Goal: Task Accomplishment & Management: Use online tool/utility

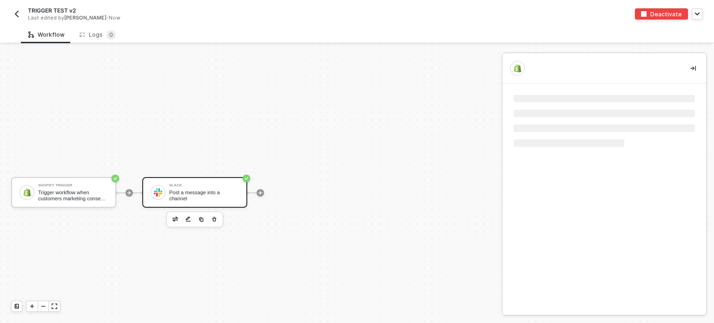
scroll to position [17, 0]
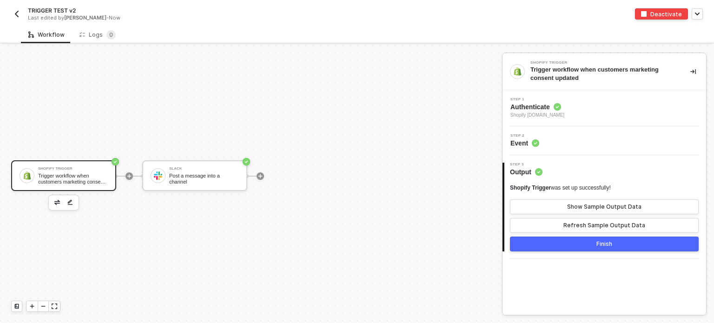
click at [524, 107] on span "Authenticate" at bounding box center [538, 106] width 54 height 9
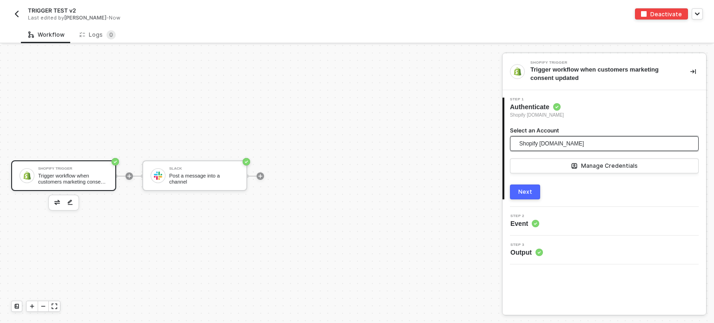
click at [542, 140] on span "Shopify [DOMAIN_NAME]" at bounding box center [551, 144] width 65 height 14
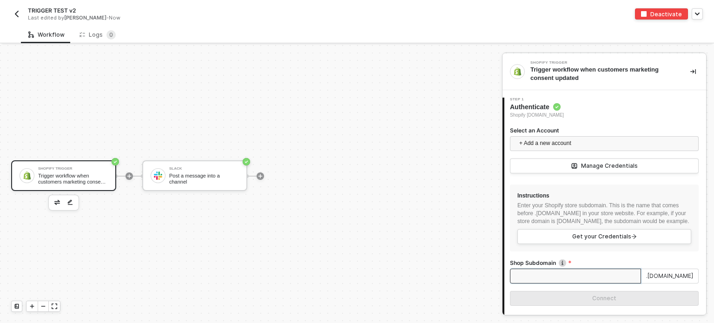
click at [551, 284] on input "Shop Subdomain" at bounding box center [575, 276] width 131 height 15
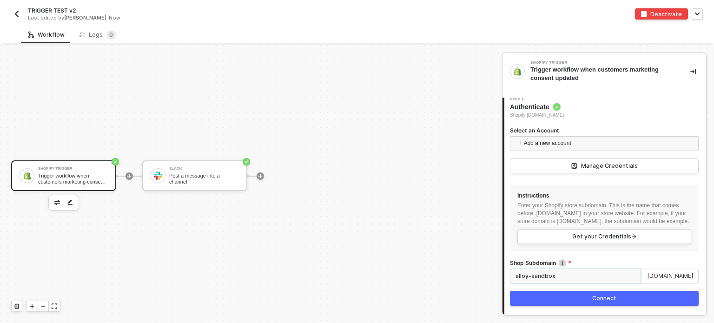
type input "alloy-sandbox"
click at [609, 302] on div "Connect" at bounding box center [604, 298] width 24 height 7
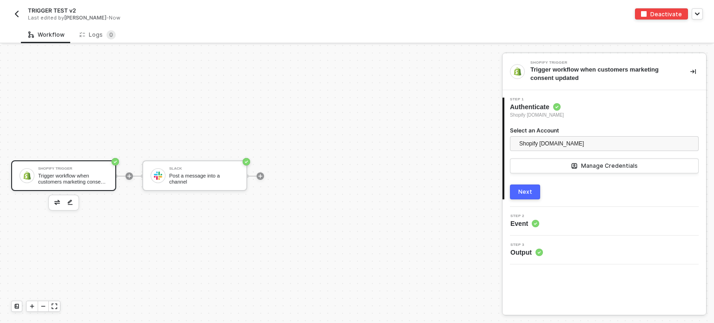
click at [527, 196] on button "Next" at bounding box center [525, 192] width 30 height 15
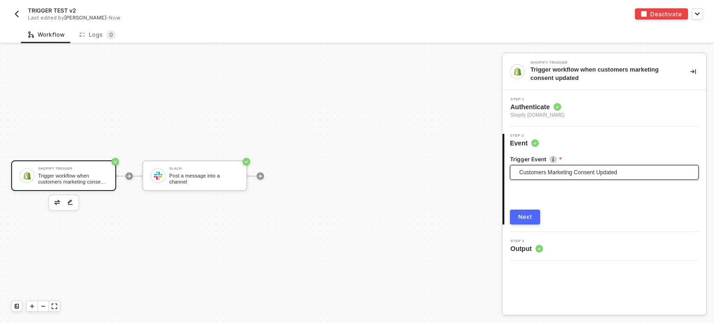
click at [547, 166] on span "Customers Marketing Consent Updated" at bounding box center [606, 173] width 174 height 14
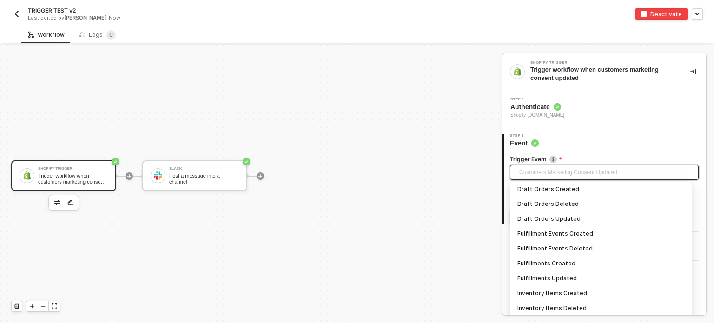
scroll to position [281, 0]
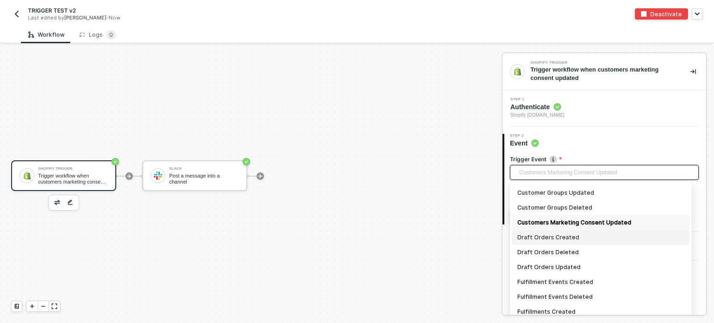
click at [576, 234] on div "Draft Orders Created" at bounding box center [600, 237] width 167 height 10
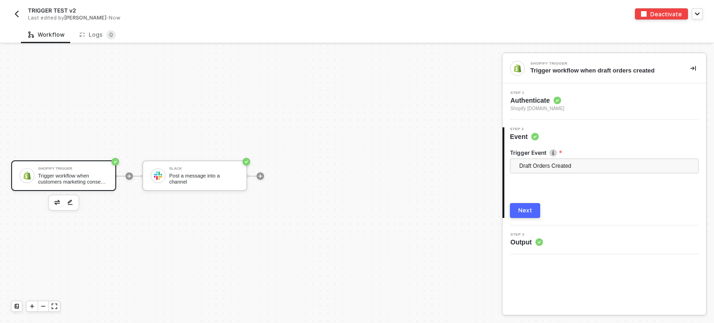
click at [525, 215] on button "Next" at bounding box center [525, 210] width 30 height 15
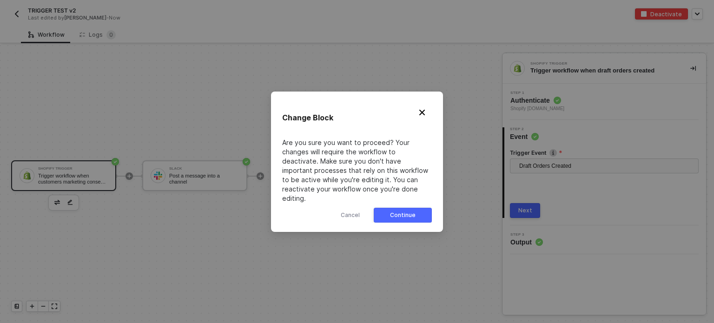
click at [430, 210] on button "Continue" at bounding box center [403, 215] width 58 height 15
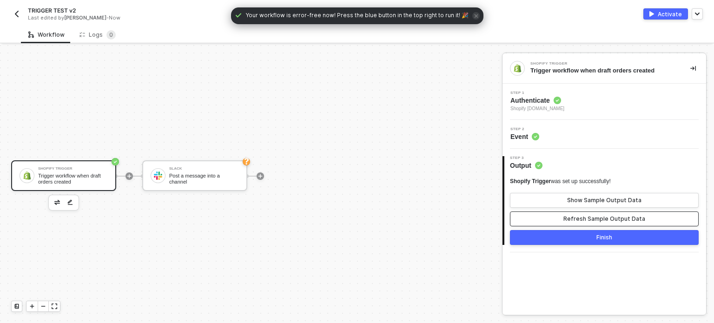
drag, startPoint x: 570, startPoint y: 217, endPoint x: 575, endPoint y: 210, distance: 8.4
click at [570, 217] on div "Refresh Sample Output Data" at bounding box center [605, 218] width 82 height 7
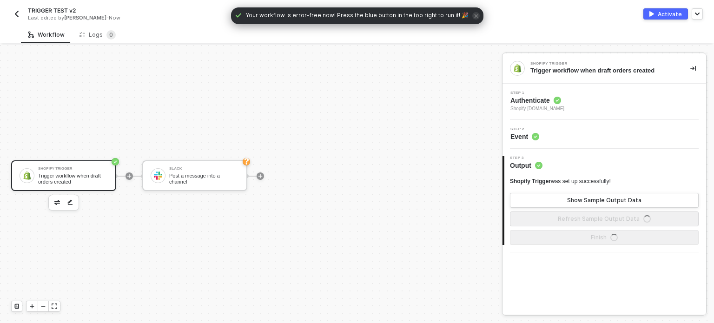
click at [575, 210] on div "Shopify Trigger was set up successfully! Show Sample Output Data Refresh Sample…" at bounding box center [604, 202] width 189 height 49
click at [579, 206] on button "Show Sample Output Data" at bounding box center [604, 200] width 189 height 15
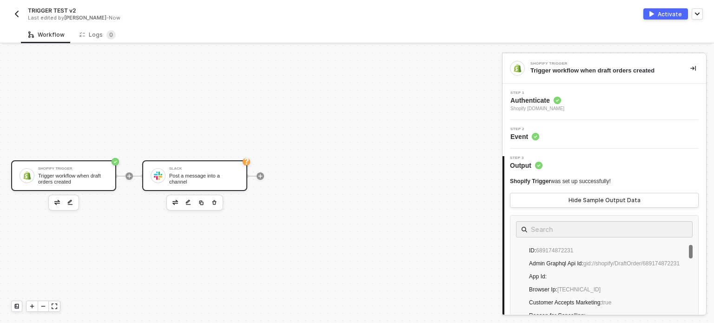
click at [194, 181] on div "Slack Post a message into a channel" at bounding box center [204, 176] width 70 height 18
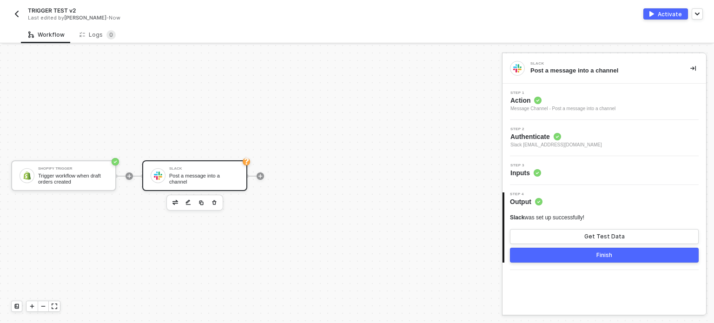
click at [517, 169] on span "Inputs" at bounding box center [526, 172] width 31 height 9
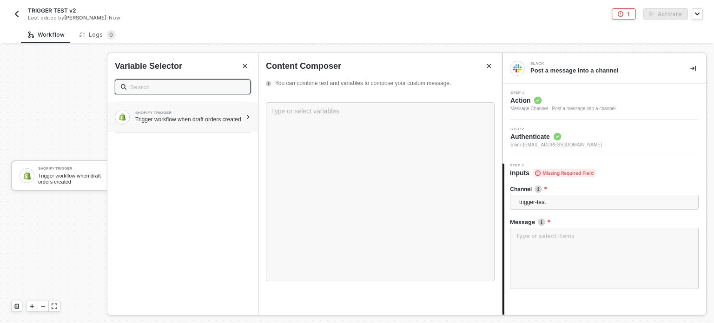
click at [172, 119] on div "Trigger workflow when draft orders created" at bounding box center [188, 119] width 106 height 7
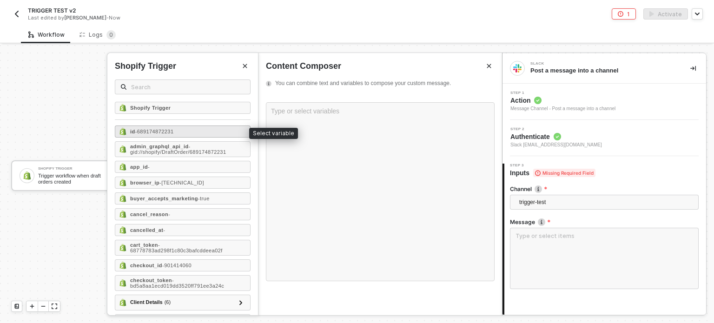
click at [174, 132] on span "- 689174872231" at bounding box center [154, 132] width 39 height 6
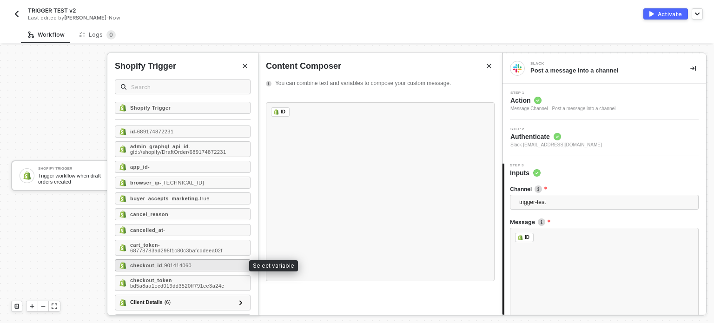
click at [163, 265] on span "- 901414060" at bounding box center [176, 266] width 29 height 6
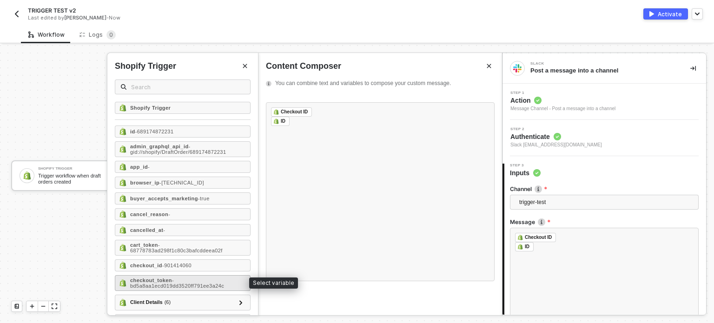
click at [164, 282] on span "- bd5a8aa1ecd019dd3520ff791ee3a24c" at bounding box center [177, 283] width 94 height 11
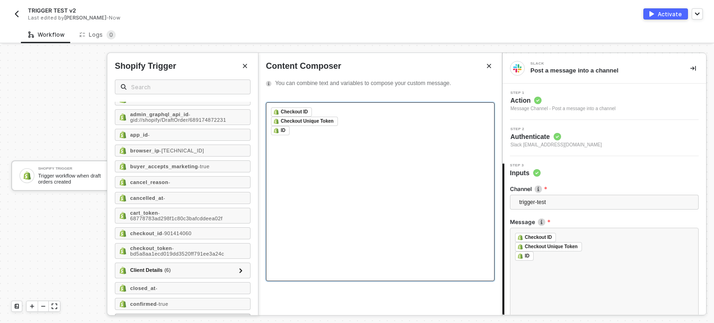
scroll to position [46, 0]
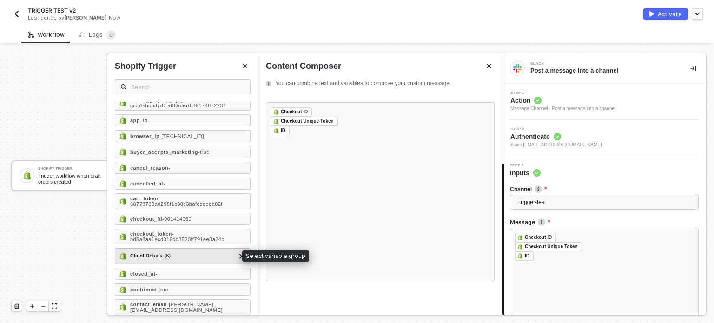
click at [165, 251] on div "Client Details ( 6 )" at bounding box center [177, 256] width 116 height 11
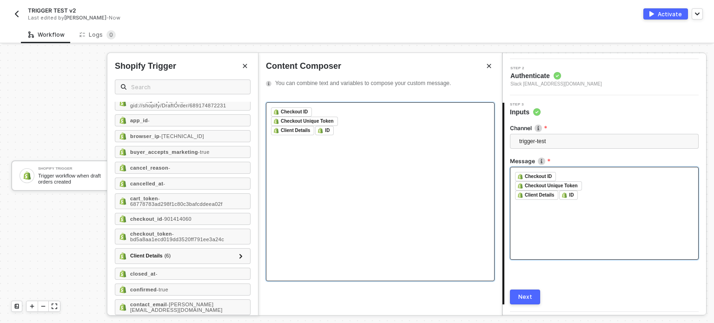
scroll to position [86, 0]
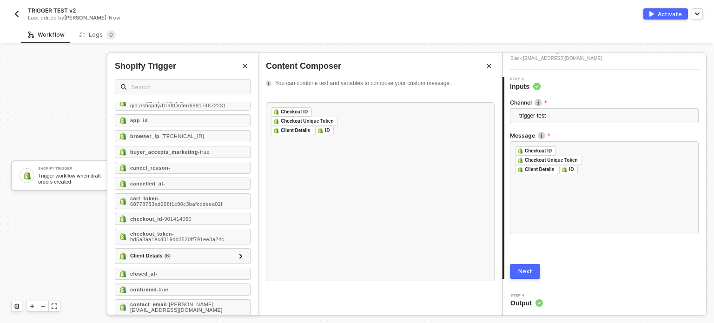
click at [531, 277] on button "Next" at bounding box center [525, 271] width 30 height 15
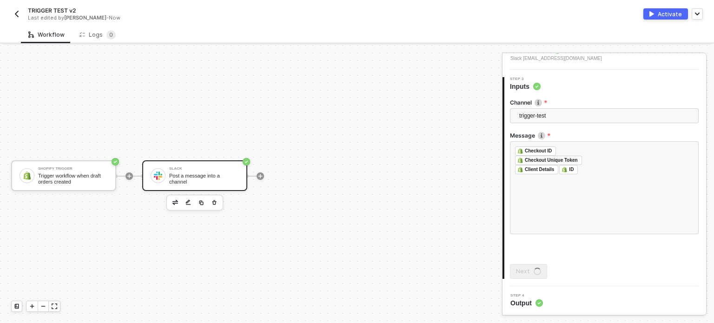
scroll to position [0, 0]
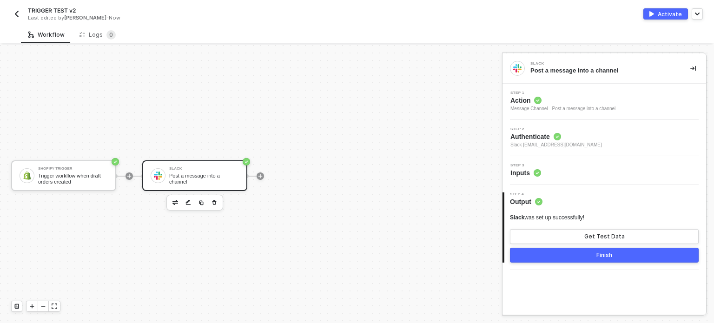
click at [668, 14] on div "Activate" at bounding box center [670, 14] width 24 height 8
click at [248, 66] on div "Shopify Trigger Trigger workflow when draft orders created Slack Post a message…" at bounding box center [248, 175] width 497 height 295
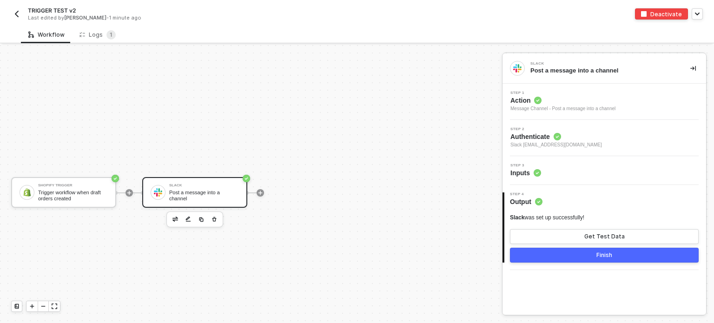
scroll to position [17, 0]
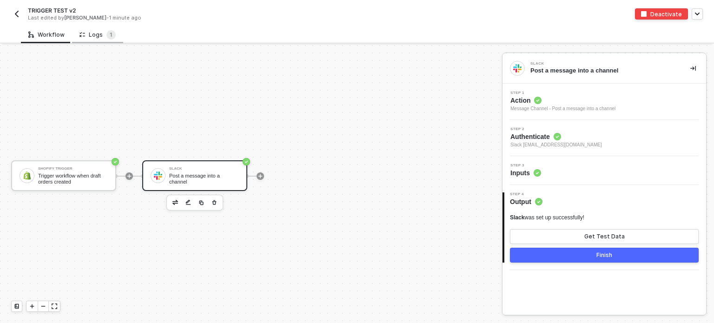
click at [100, 32] on div "Logs 1" at bounding box center [98, 34] width 36 height 9
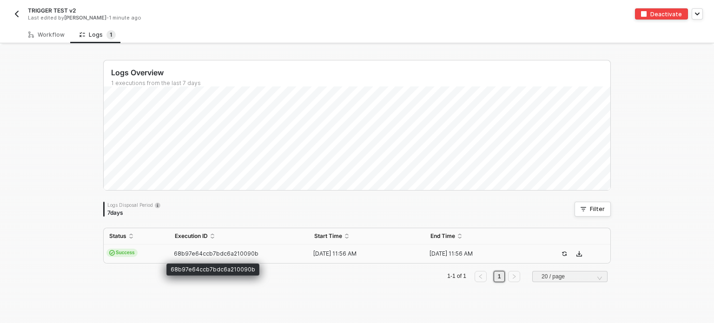
click at [218, 255] on span "68b97e64ccb7bdc6a210090b" at bounding box center [216, 253] width 85 height 7
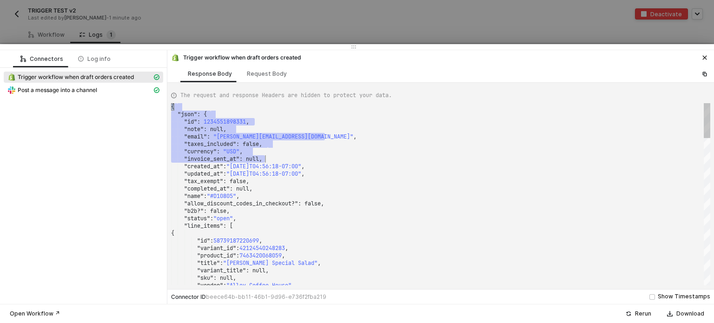
scroll to position [0, 0]
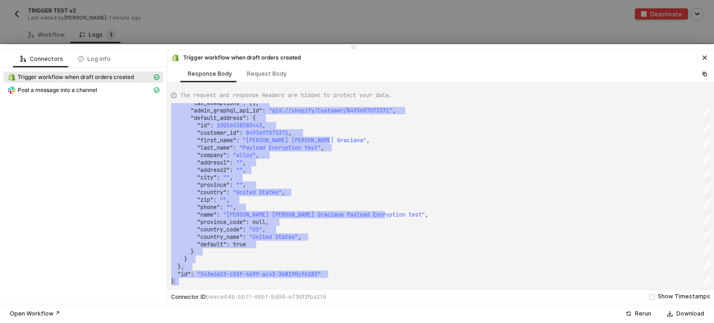
drag, startPoint x: 179, startPoint y: 108, endPoint x: 398, endPoint y: 292, distance: 285.1
click at [30, 91] on span "Post a message into a channel" at bounding box center [58, 89] width 80 height 7
type textarea "{ "json": { "ts": "1756987010.503749", "channel": "C03RQ9D857B", "username": nu…"
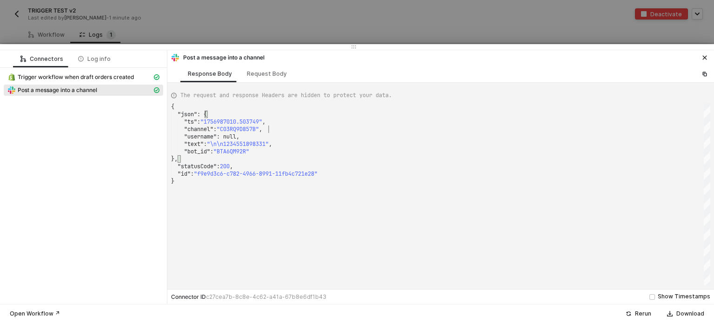
click at [262, 128] on span "," at bounding box center [260, 129] width 3 height 7
click at [199, 25] on div at bounding box center [357, 161] width 714 height 323
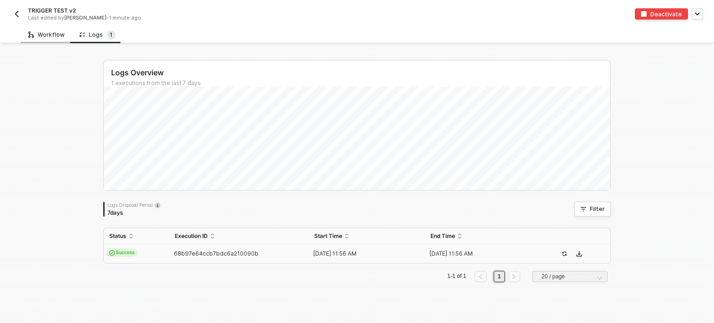
click at [58, 32] on div "Workflow" at bounding box center [46, 34] width 36 height 7
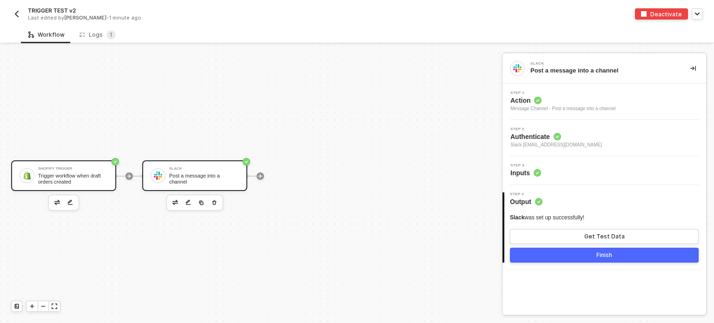
click at [88, 181] on div "Trigger workflow when draft orders created" at bounding box center [73, 179] width 70 height 12
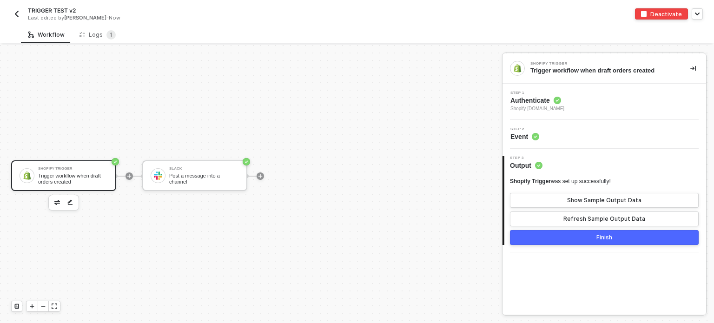
click at [540, 102] on span "Authenticate" at bounding box center [538, 100] width 54 height 9
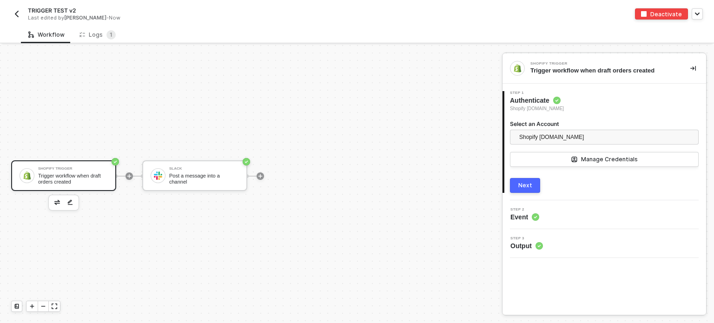
click at [529, 182] on div "Next" at bounding box center [525, 185] width 14 height 7
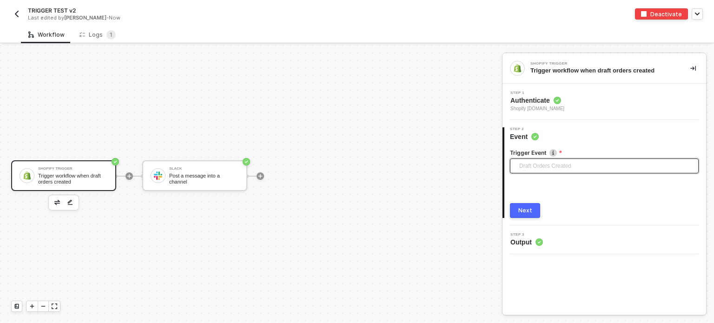
click at [535, 164] on span "Draft Orders Created" at bounding box center [606, 166] width 174 height 14
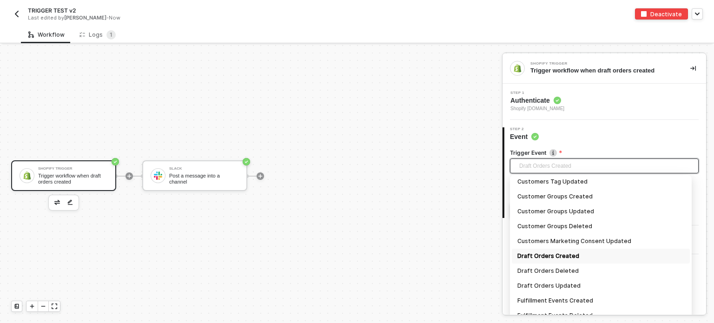
scroll to position [296, 0]
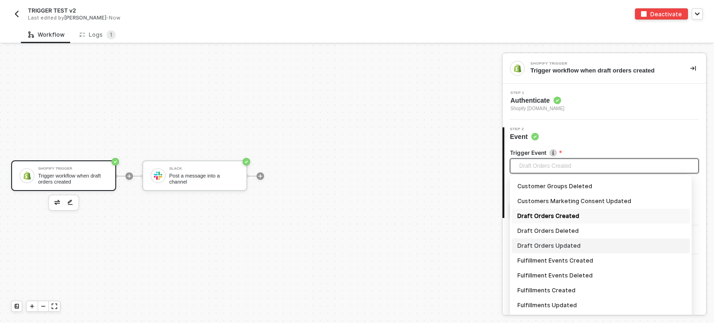
click at [551, 247] on div "Draft Orders Updated" at bounding box center [600, 246] width 167 height 10
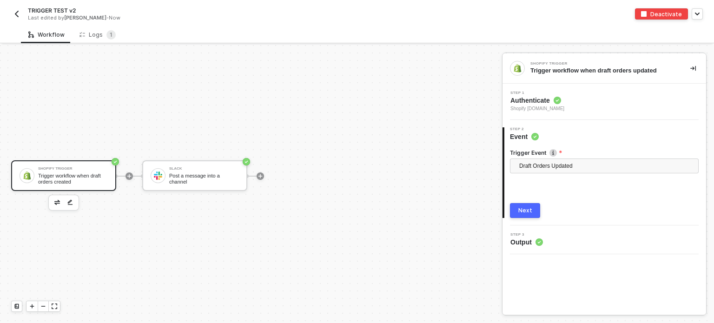
click at [340, 142] on div "Shopify Trigger Trigger workflow when draft orders created Slack Post a message…" at bounding box center [248, 175] width 497 height 295
click at [525, 211] on div "Next" at bounding box center [525, 210] width 14 height 7
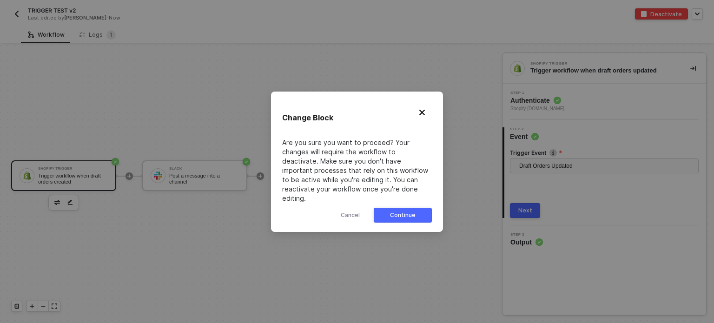
click at [400, 212] on div "Continue" at bounding box center [403, 215] width 26 height 7
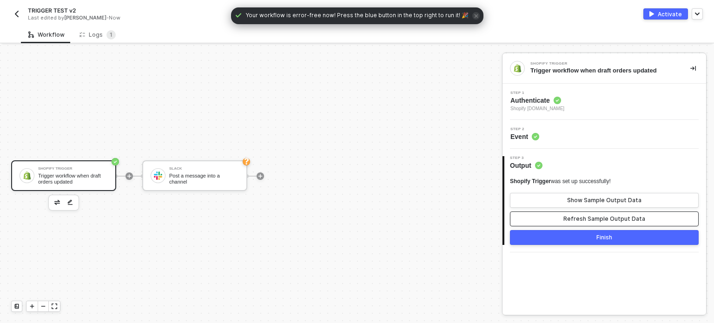
click at [570, 219] on div "Refresh Sample Output Data" at bounding box center [605, 218] width 82 height 7
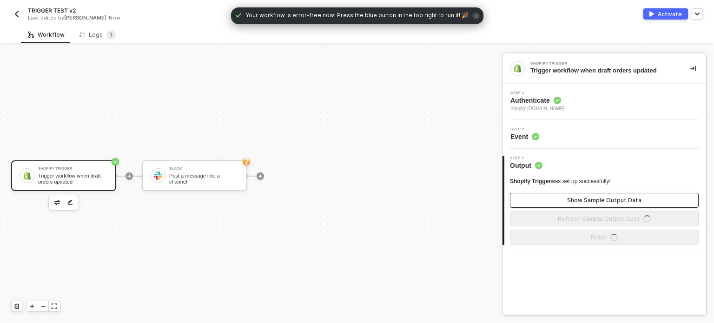
click at [573, 204] on div "Show Sample Output Data" at bounding box center [604, 200] width 74 height 7
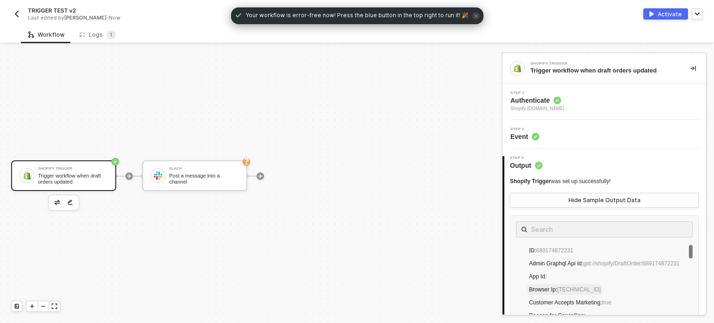
scroll to position [186, 0]
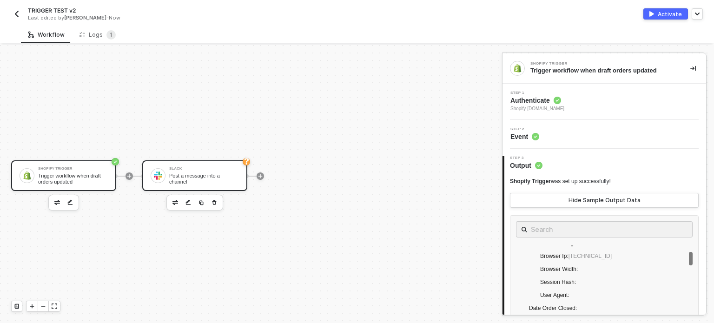
click at [186, 174] on div "Post a message into a channel" at bounding box center [204, 179] width 70 height 12
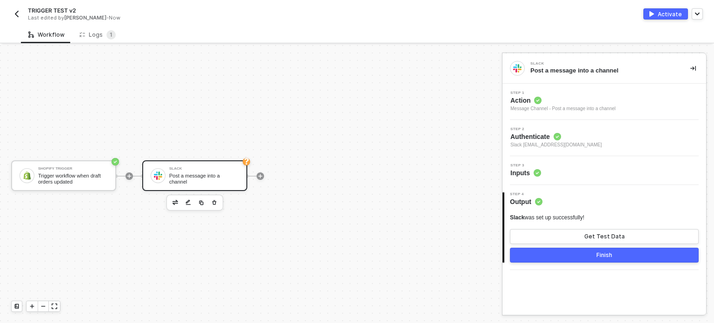
click at [528, 165] on span "Step 3" at bounding box center [526, 166] width 31 height 4
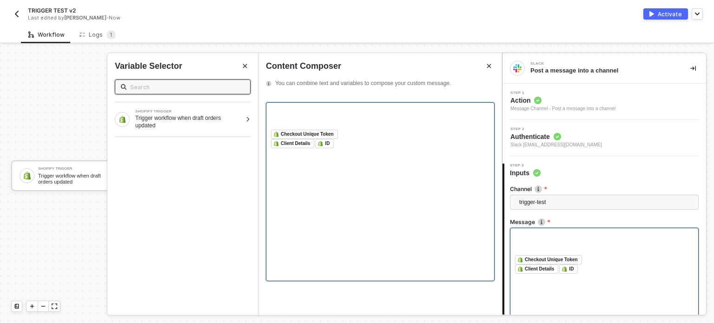
click at [363, 144] on div "﻿ Client Details ﻿ ﻿ ID ﻿ ﻿" at bounding box center [380, 143] width 219 height 9
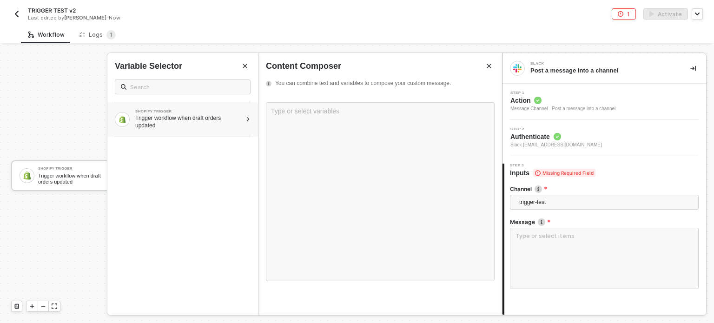
click at [247, 116] on div "SHOPIFY TRIGGER Trigger workflow when draft orders updated" at bounding box center [182, 119] width 151 height 34
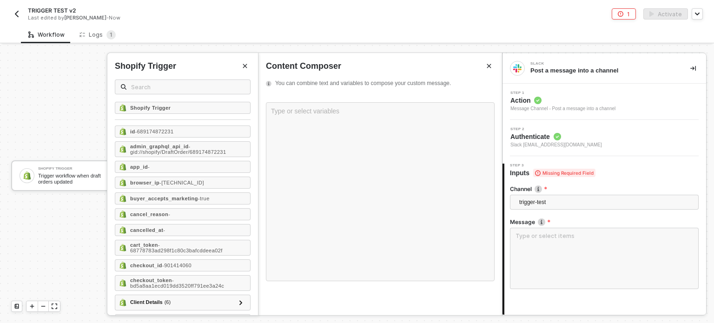
click at [245, 119] on div "Shopify Trigger id - 689174872231 admin_graphql_api_id - gid://shopify/DraftOrd…" at bounding box center [182, 208] width 151 height 213
click at [201, 136] on div "id - 689174872231" at bounding box center [183, 132] width 136 height 12
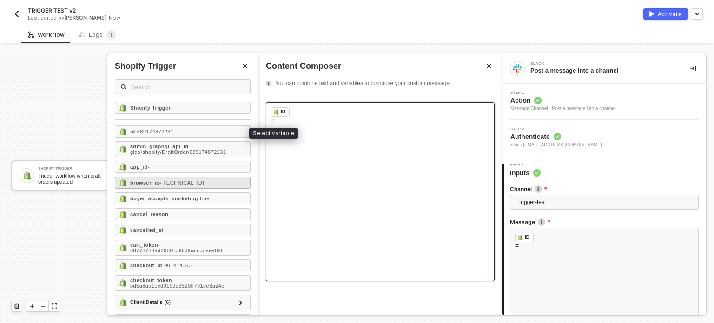
click at [275, 120] on span "=" at bounding box center [273, 120] width 4 height 7
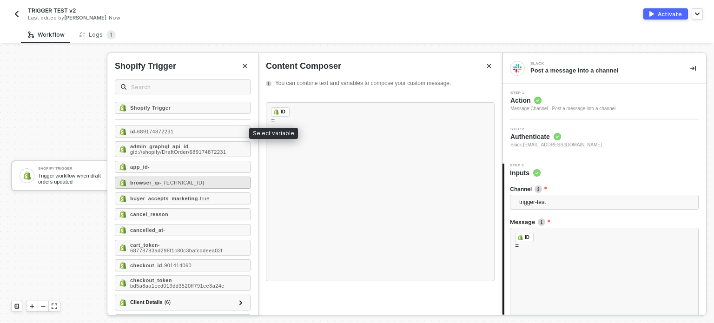
click at [172, 186] on div "browser_ip - 0.0.0.0" at bounding box center [183, 183] width 136 height 12
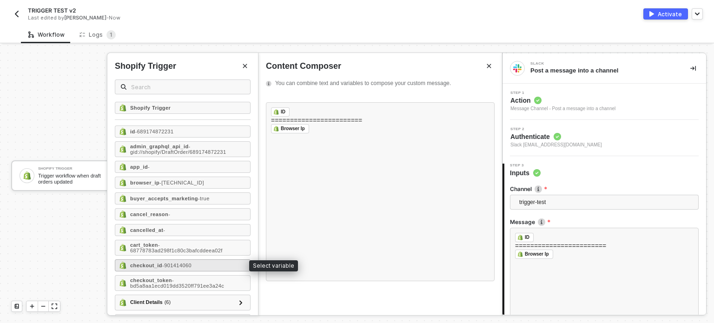
click at [157, 269] on div "checkout_id - 901414060" at bounding box center [183, 265] width 136 height 12
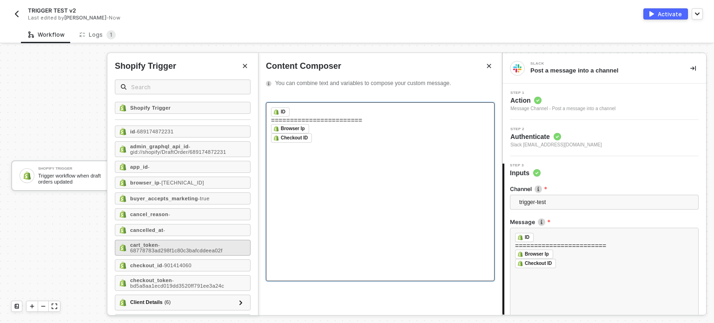
scroll to position [46, 0]
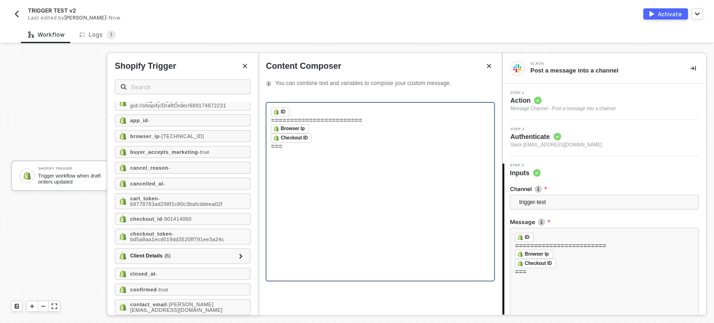
click at [348, 119] on span "========================" at bounding box center [316, 120] width 91 height 7
copy span "========================"
click at [336, 154] on div "﻿ ID ﻿ ﻿ ======================== ﻿ Browser Ip ﻿ ﻿ ﻿ Checkout ID ﻿ ﻿ ===" at bounding box center [380, 191] width 229 height 179
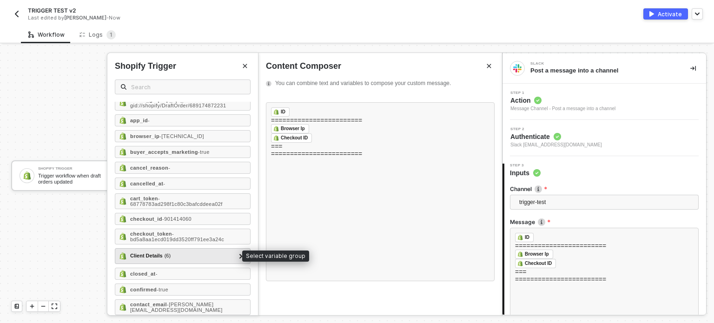
click at [159, 252] on div "Client Details ( 6 )" at bounding box center [150, 256] width 40 height 8
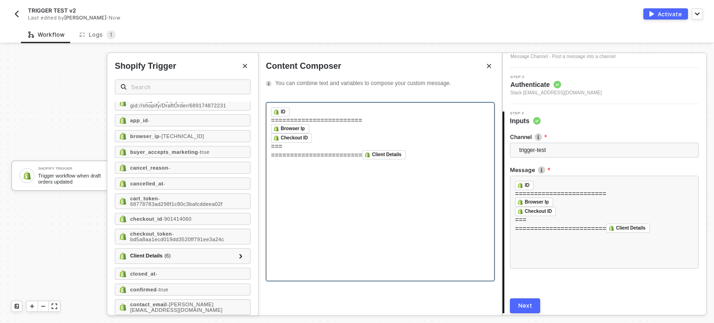
scroll to position [86, 0]
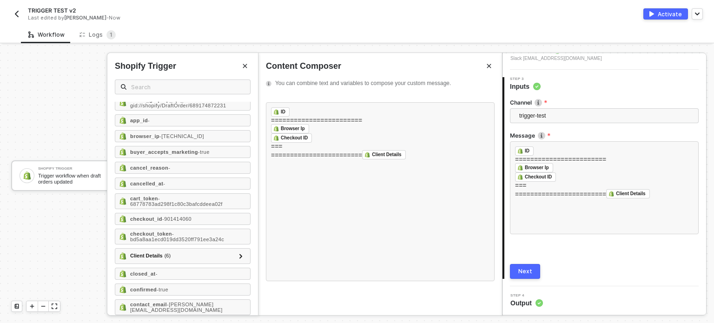
click at [528, 274] on div "Next" at bounding box center [525, 271] width 14 height 7
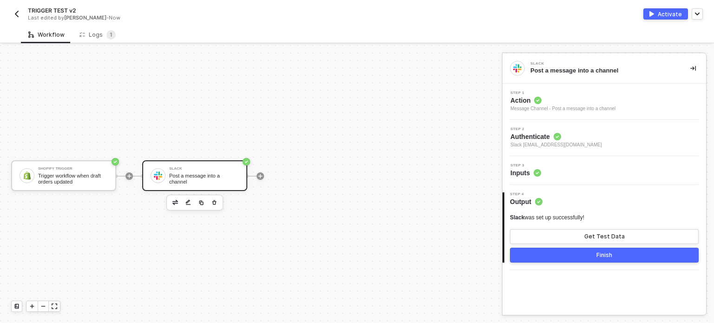
scroll to position [0, 0]
click at [637, 238] on button "Get Test Data" at bounding box center [604, 236] width 189 height 15
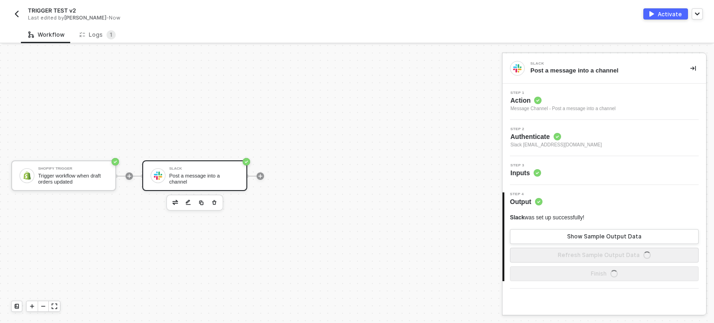
click at [659, 14] on button "Activate" at bounding box center [665, 13] width 45 height 11
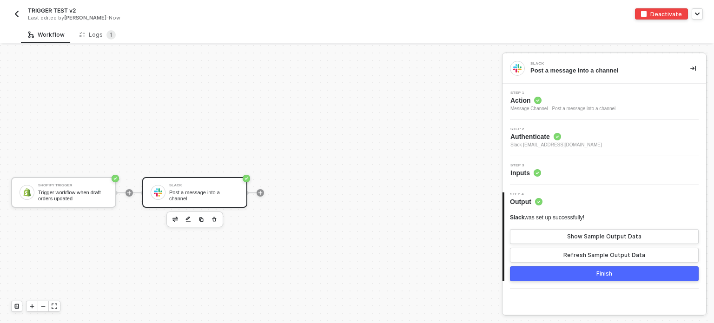
scroll to position [17, 0]
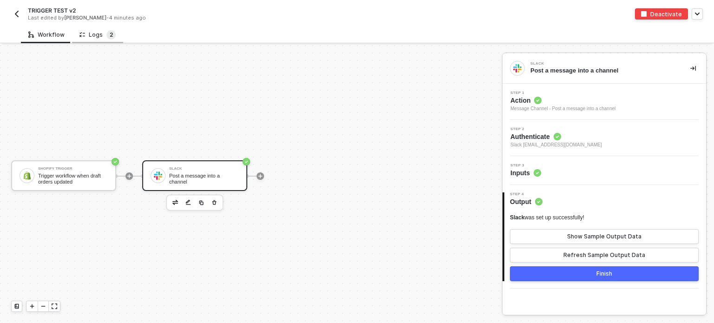
click at [106, 39] on span "2" at bounding box center [110, 34] width 9 height 9
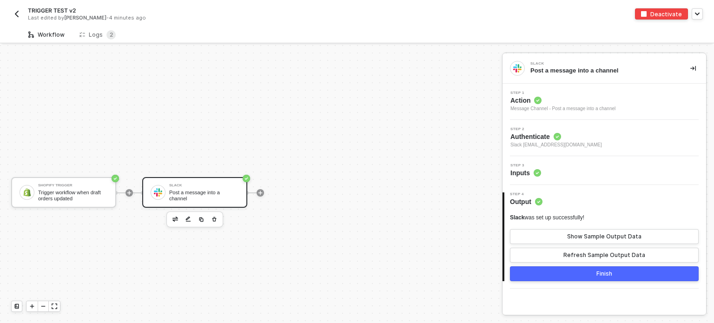
scroll to position [17, 0]
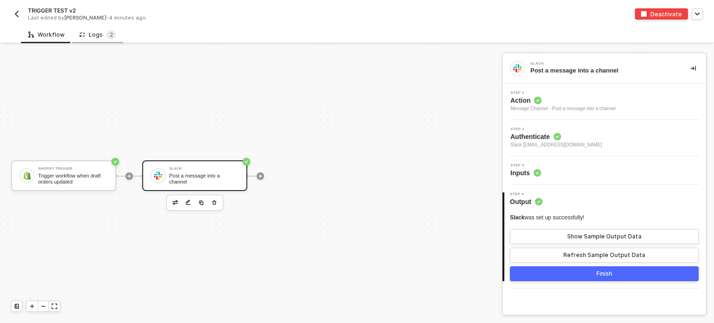
click at [91, 38] on div "Logs 2" at bounding box center [98, 34] width 36 height 9
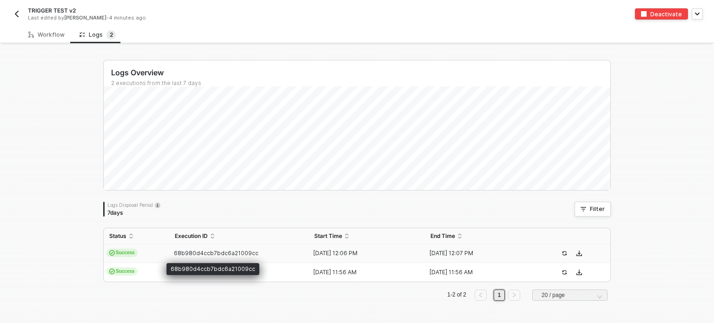
click at [178, 252] on span "68b980d4ccb7bdc6a21009cc" at bounding box center [216, 253] width 85 height 7
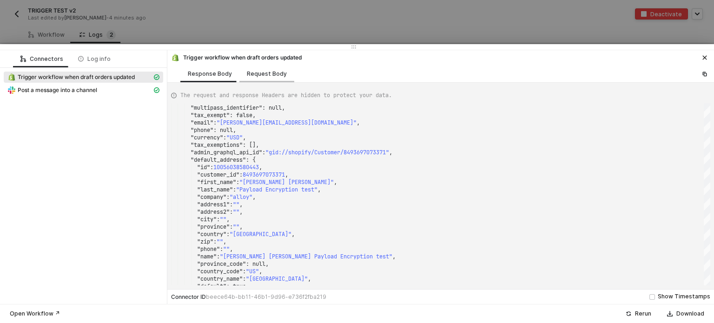
click at [268, 72] on div "Request Body" at bounding box center [267, 73] width 40 height 7
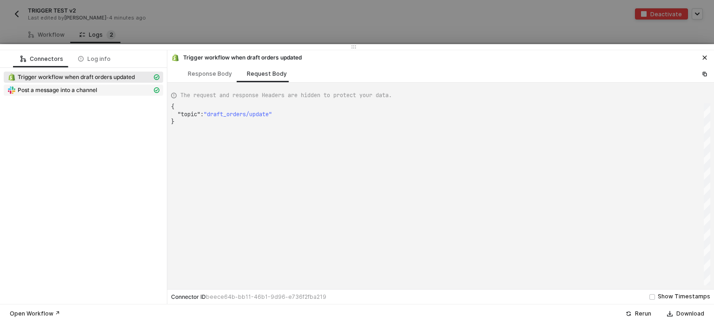
click at [71, 90] on span "Post a message into a channel" at bounding box center [58, 89] width 80 height 7
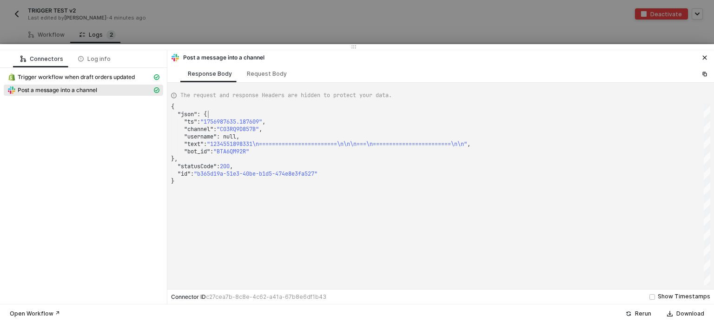
scroll to position [0, 0]
type textarea "{ "json": { "ts": "1756987635.187609", "channel": "C03RQ9D857B", "username": nu…"
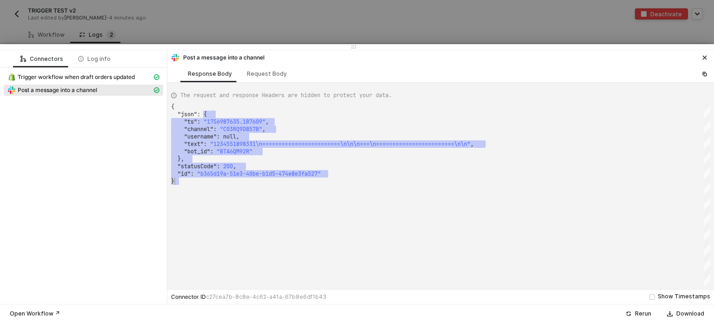
drag, startPoint x: 214, startPoint y: 111, endPoint x: 512, endPoint y: 213, distance: 315.1
click at [511, 214] on div "{ "json" : { ···· "ts" : · "1756987635.187609" , ···· "channel" : · "C03RQ9D857…" at bounding box center [440, 194] width 539 height 182
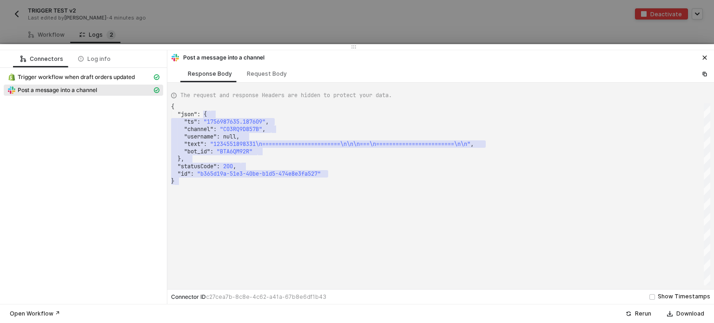
drag, startPoint x: 202, startPoint y: 36, endPoint x: 244, endPoint y: 36, distance: 42.3
click at [202, 36] on div at bounding box center [357, 161] width 714 height 323
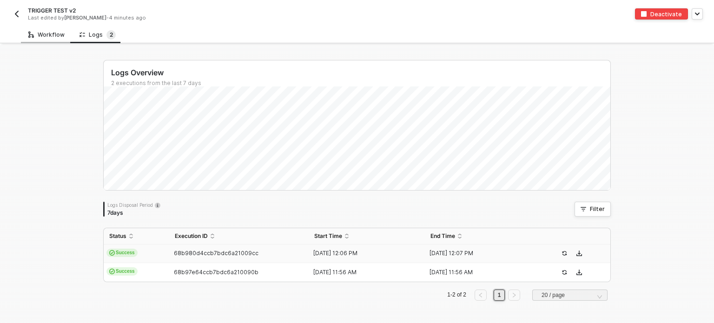
click at [43, 37] on div "Workflow" at bounding box center [46, 34] width 36 height 7
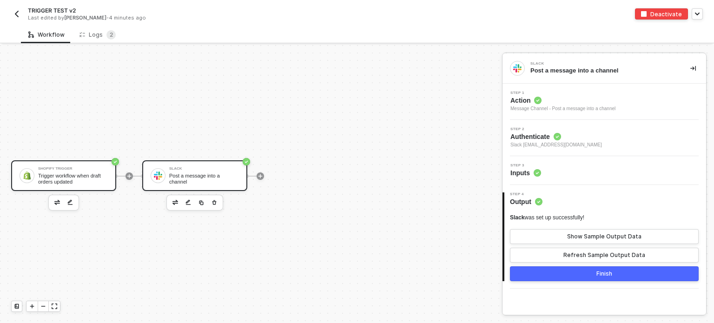
click at [74, 179] on div "Trigger workflow when draft orders updated" at bounding box center [73, 179] width 70 height 12
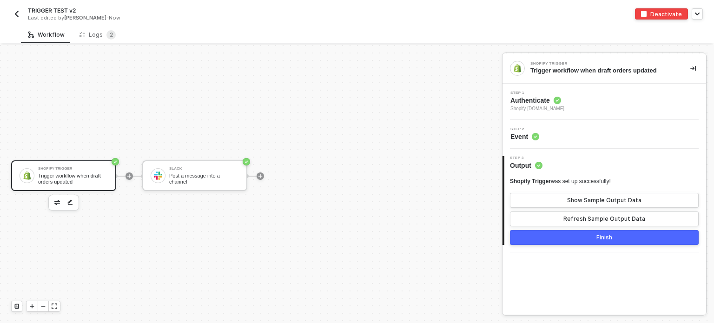
click at [531, 104] on span "Authenticate" at bounding box center [538, 100] width 54 height 9
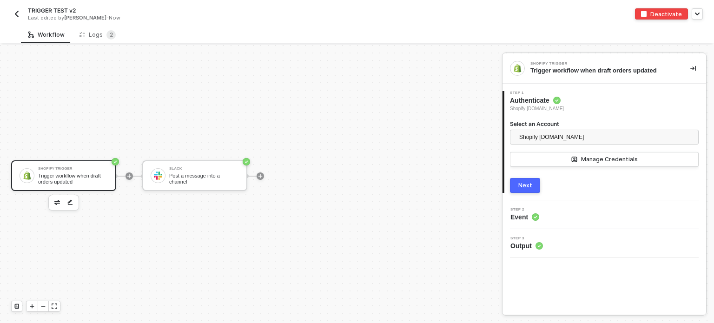
click at [523, 183] on div "Next" at bounding box center [525, 185] width 14 height 7
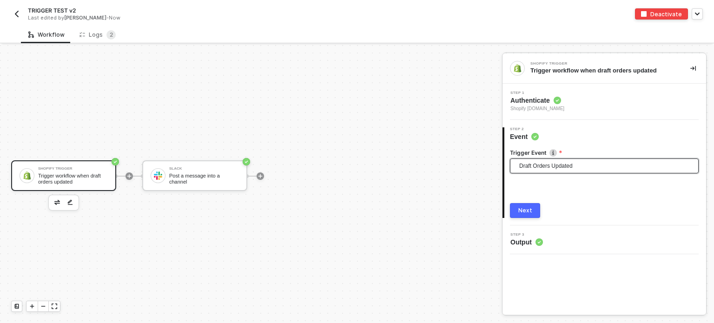
click at [536, 170] on span "Draft Orders Updated" at bounding box center [606, 166] width 174 height 14
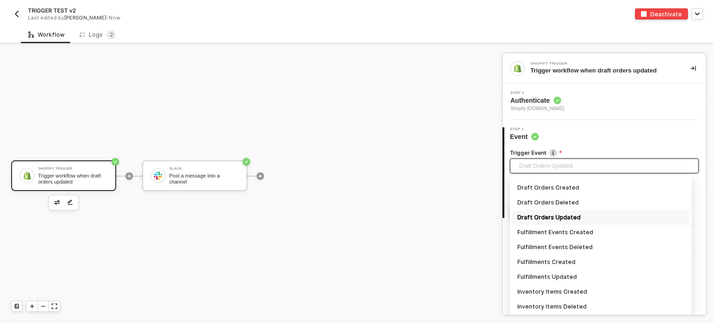
scroll to position [325, 0]
click at [552, 198] on div "Draft Orders Deleted" at bounding box center [600, 201] width 167 height 10
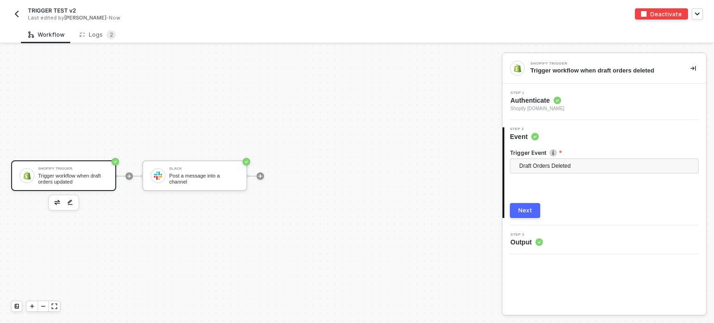
click at [529, 210] on div "Next" at bounding box center [525, 210] width 14 height 7
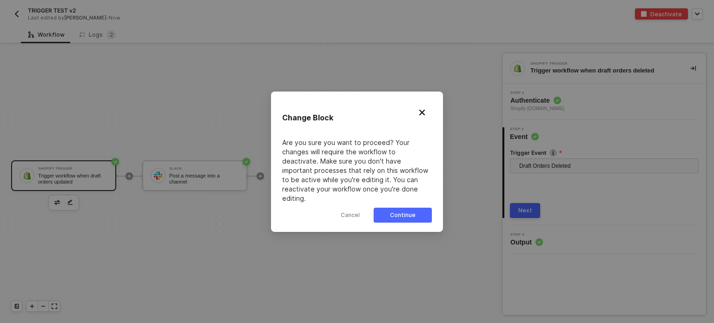
click at [413, 212] on div "Continue" at bounding box center [403, 215] width 26 height 7
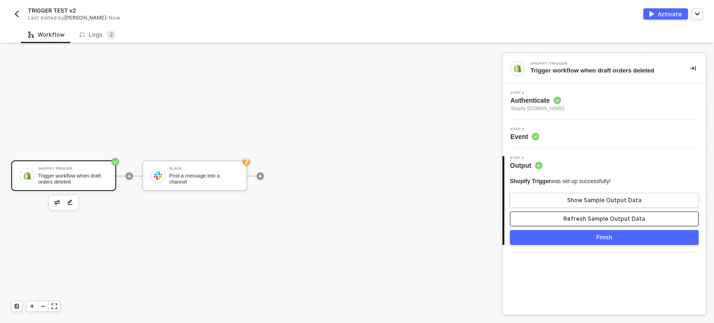
click at [566, 219] on button "Refresh Sample Output Data" at bounding box center [604, 219] width 189 height 15
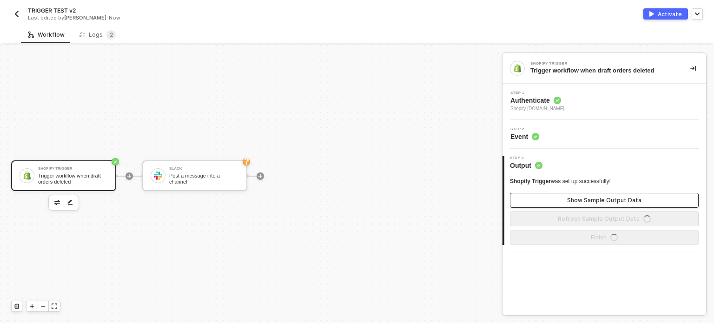
click at [575, 200] on div "Show Sample Output Data" at bounding box center [604, 200] width 74 height 7
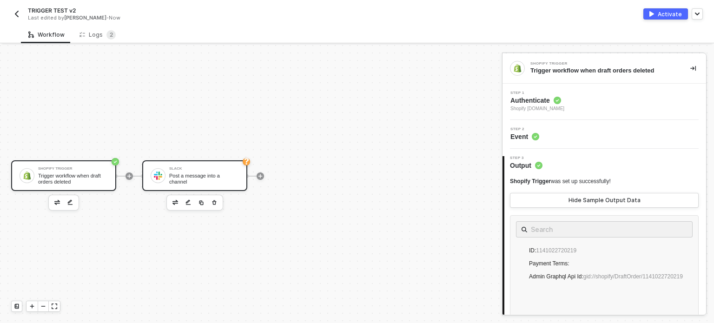
click at [219, 171] on div "Slack" at bounding box center [204, 169] width 70 height 4
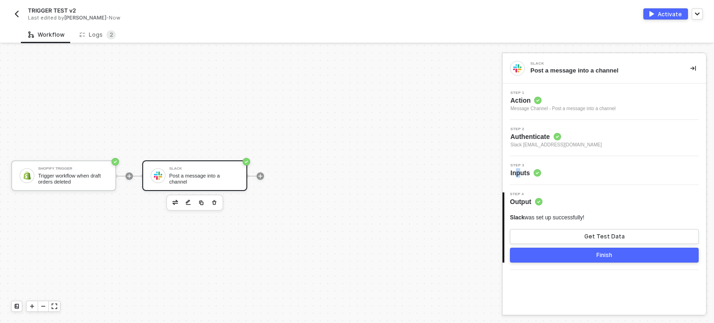
click at [518, 169] on span "Inputs" at bounding box center [526, 172] width 31 height 9
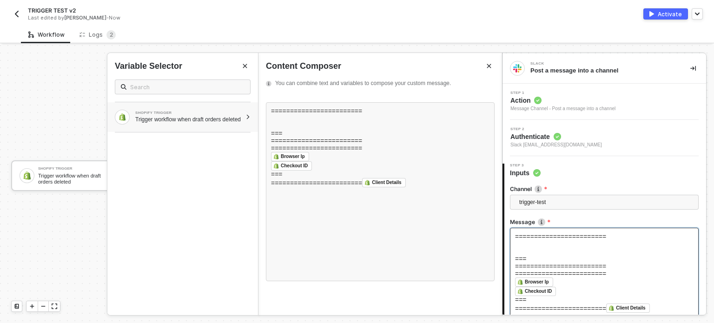
click at [205, 129] on div "SHOPIFY TRIGGER Trigger workflow when draft orders deleted" at bounding box center [182, 117] width 151 height 30
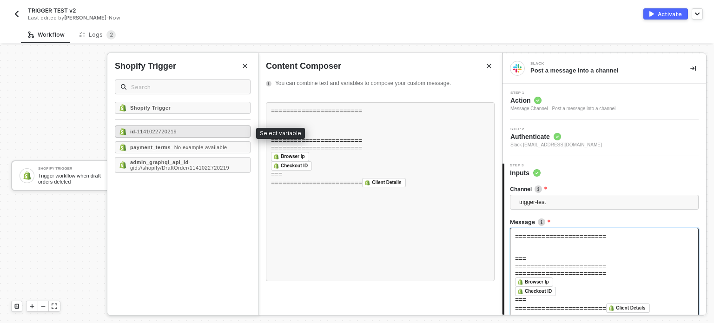
click at [164, 130] on span "- 1141022720219" at bounding box center [155, 132] width 41 height 6
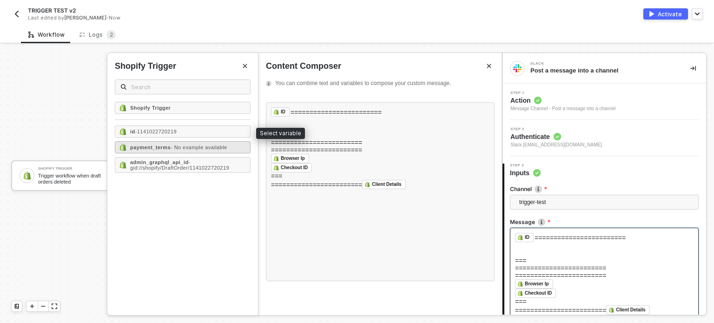
click at [172, 148] on span "- No example available" at bounding box center [199, 148] width 57 height 6
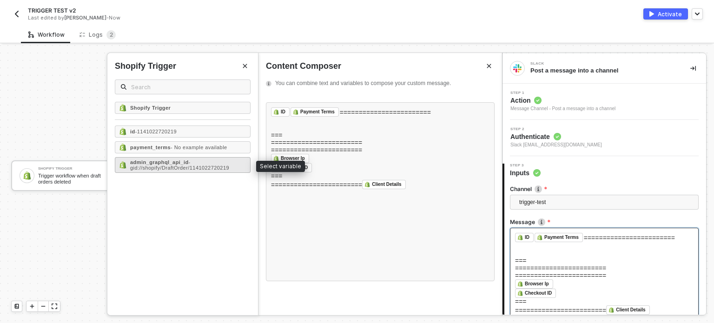
click at [169, 163] on strong "admin_graphql_api_id" at bounding box center [159, 162] width 59 height 6
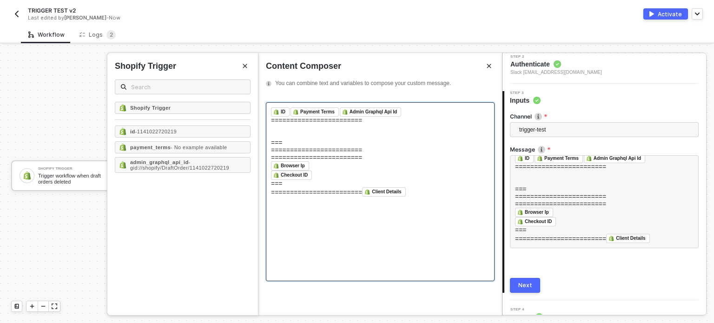
scroll to position [86, 0]
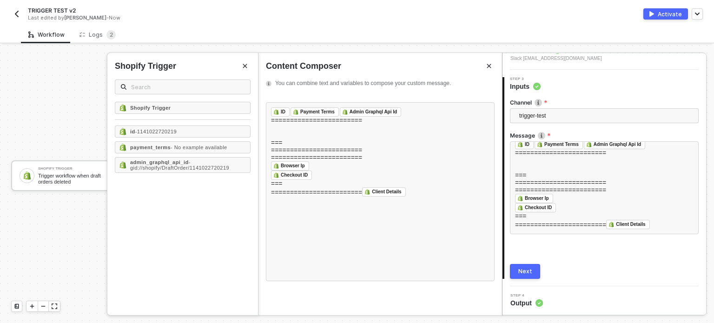
click at [528, 269] on div "Next" at bounding box center [525, 271] width 14 height 7
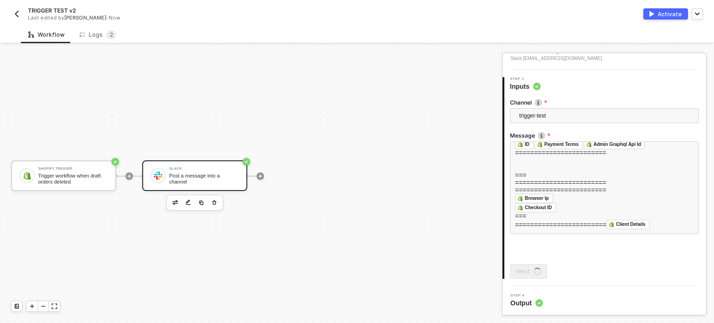
click at [670, 14] on div "Activate" at bounding box center [670, 14] width 24 height 8
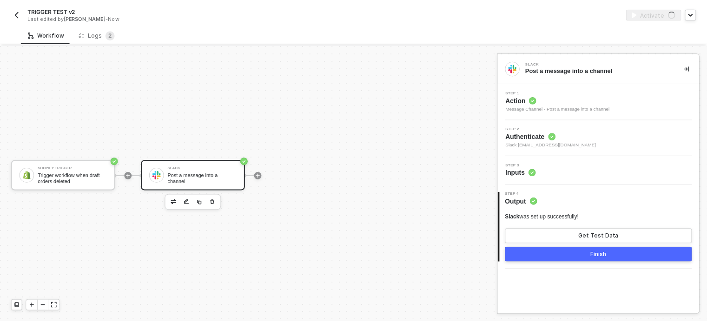
scroll to position [0, 0]
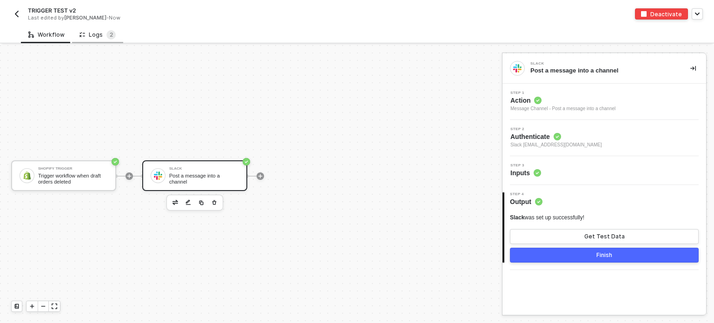
click at [103, 28] on div "Logs 2" at bounding box center [97, 34] width 51 height 17
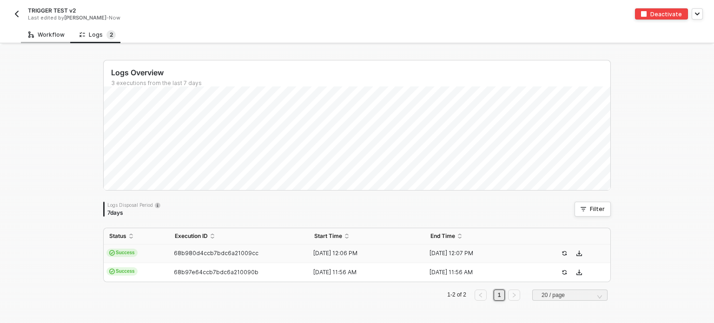
click at [41, 35] on div "Workflow" at bounding box center [46, 34] width 36 height 7
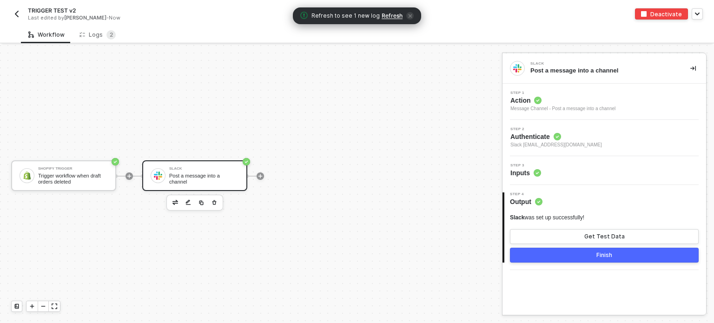
click at [392, 15] on span "Refresh" at bounding box center [392, 15] width 21 height 7
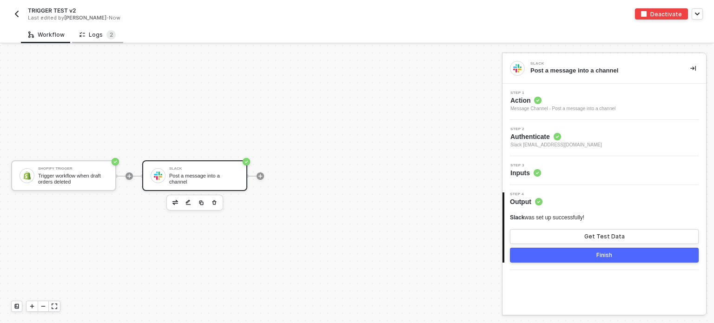
click at [102, 27] on div "Logs 2" at bounding box center [97, 34] width 51 height 17
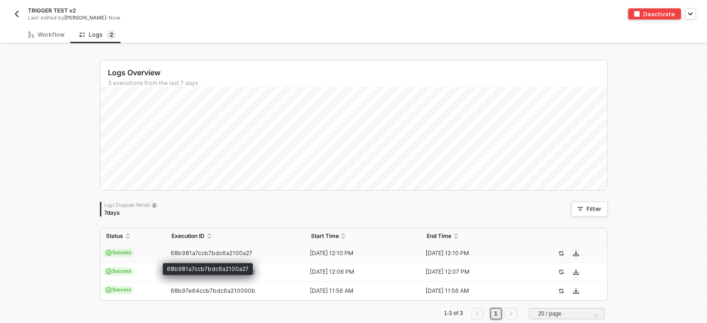
click at [188, 253] on span "68b981a7ccb7bdc6a2100a27" at bounding box center [212, 253] width 82 height 7
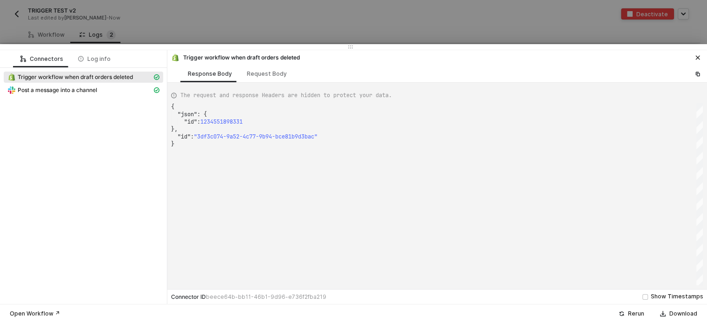
scroll to position [0, 2]
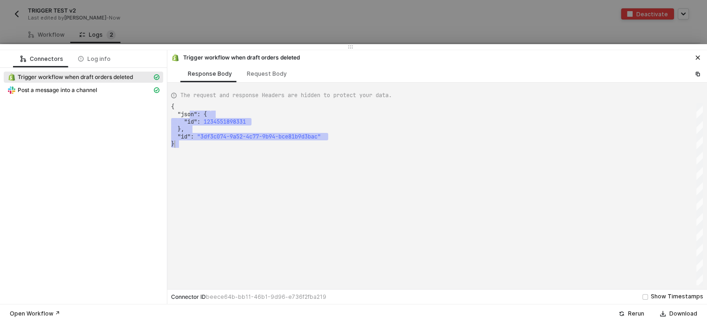
drag, startPoint x: 193, startPoint y: 113, endPoint x: 267, endPoint y: 101, distance: 74.4
click at [251, 78] on div "Request Body" at bounding box center [266, 73] width 55 height 17
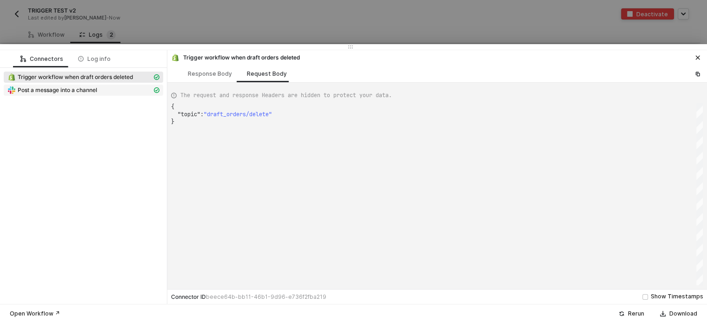
click at [57, 86] on span "Post a message into a channel" at bounding box center [58, 89] width 80 height 7
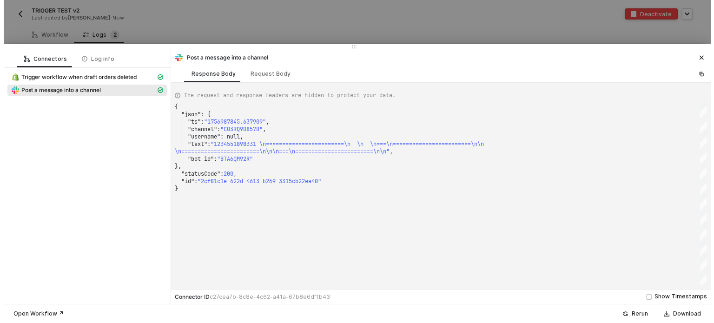
scroll to position [0, 0]
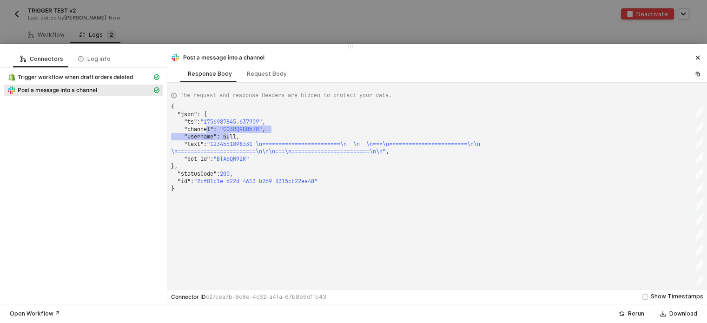
type textarea "{ "json": { "ts": "1756987845.637909", "channel": "C03RQ9D857B", "username": nu…"
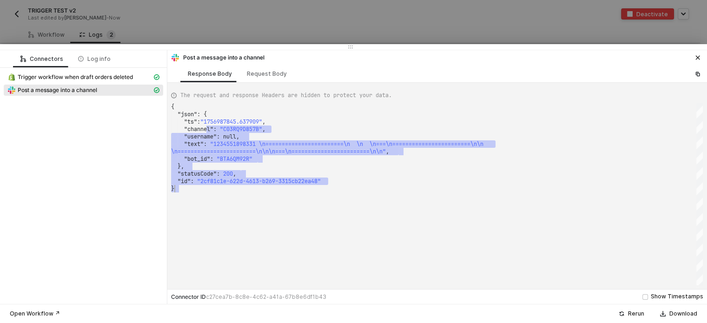
click at [182, 30] on div at bounding box center [353, 161] width 707 height 323
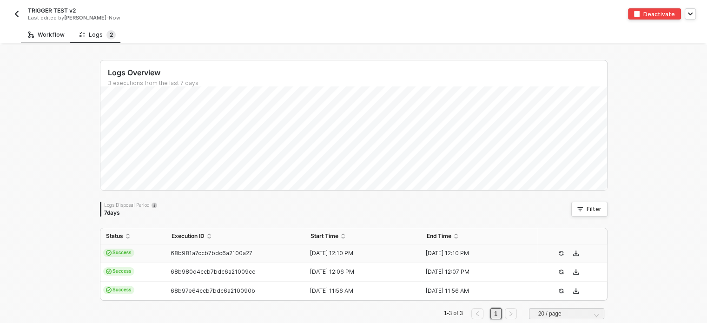
click at [39, 33] on div "Workflow" at bounding box center [46, 34] width 36 height 7
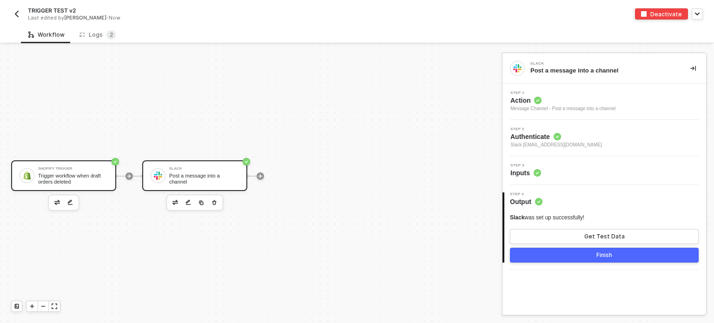
click at [85, 167] on div "Shopify Trigger" at bounding box center [73, 169] width 70 height 4
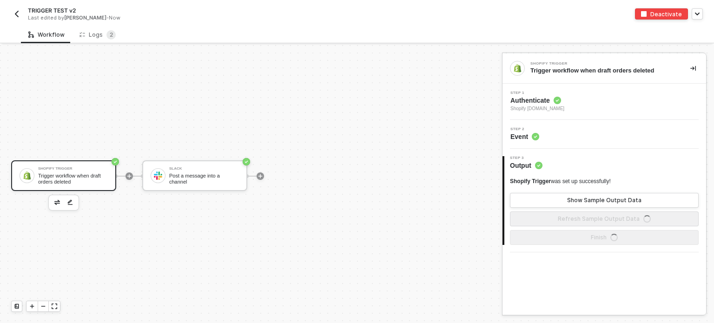
click at [518, 105] on span "Shopify alloy-sandbox.myshopify.com" at bounding box center [538, 108] width 54 height 7
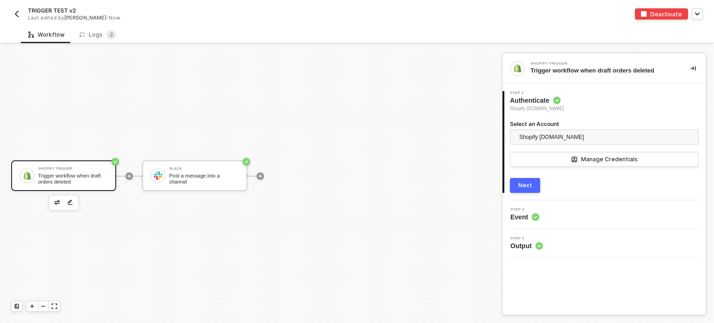
click at [524, 189] on button "Next" at bounding box center [525, 185] width 30 height 15
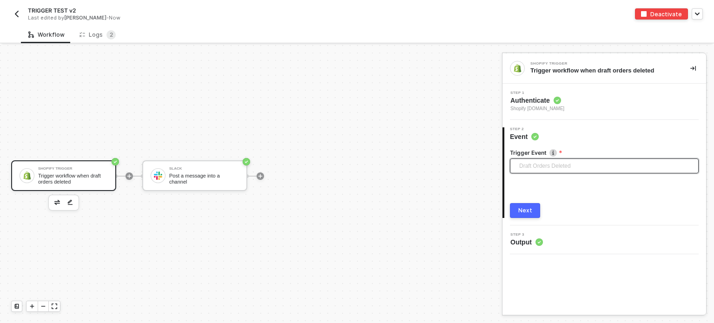
click at [556, 163] on span "Draft Orders Deleted" at bounding box center [606, 166] width 174 height 14
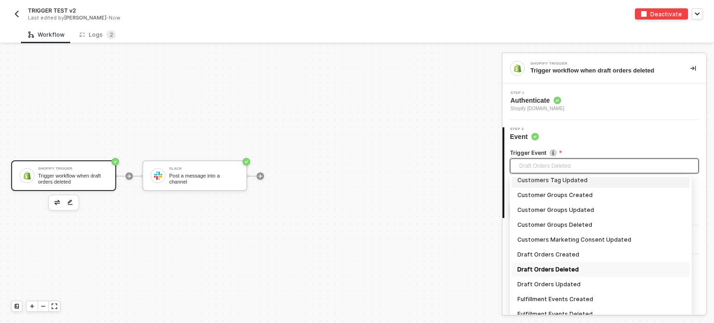
scroll to position [311, 0]
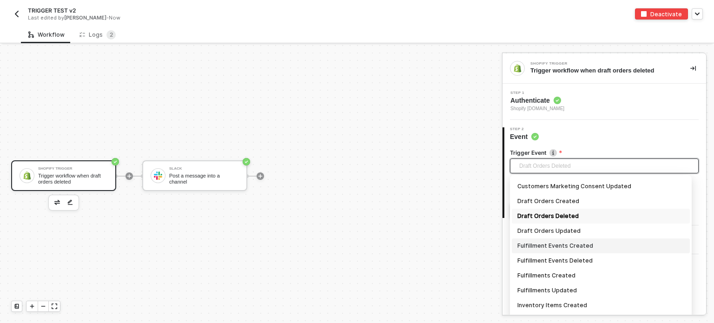
click at [595, 247] on div "Fulfillment Events Created" at bounding box center [600, 246] width 167 height 10
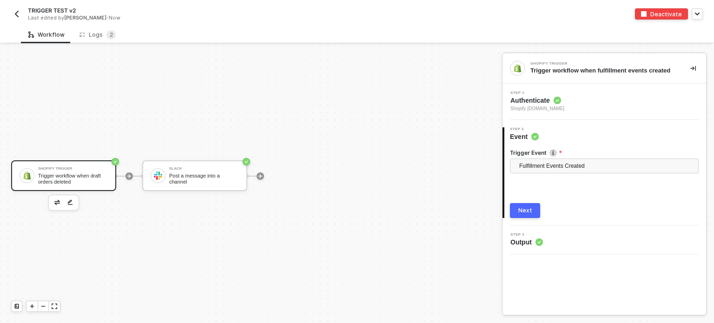
click at [532, 212] on button "Next" at bounding box center [525, 210] width 30 height 15
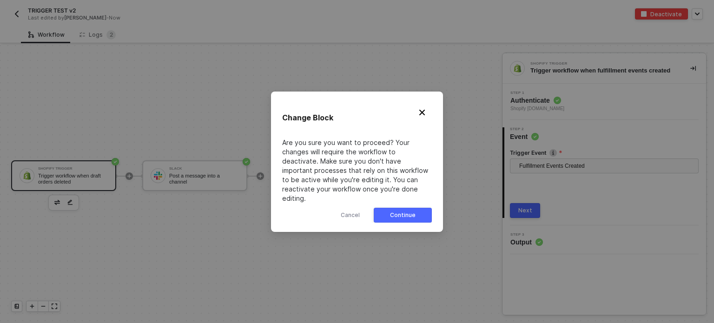
click at [418, 208] on button "Continue" at bounding box center [403, 215] width 58 height 15
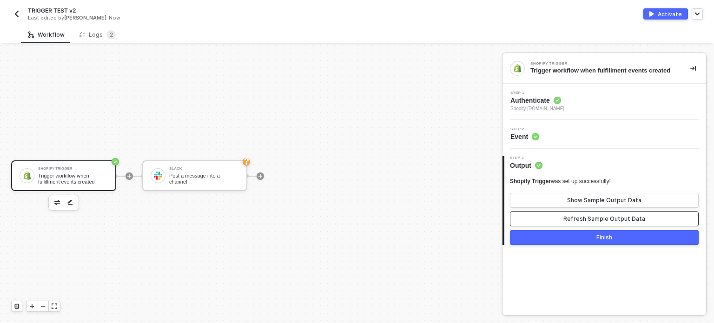
click at [573, 217] on div "Refresh Sample Output Data" at bounding box center [605, 218] width 82 height 7
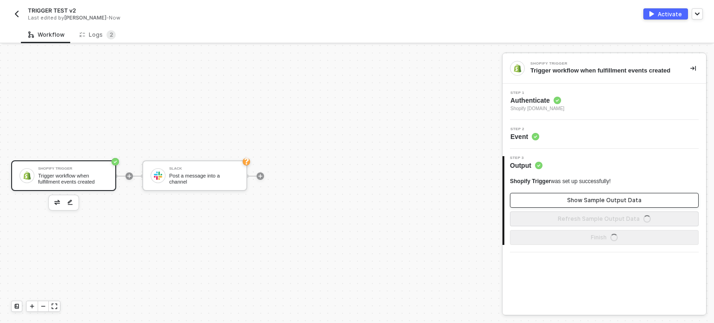
click at [575, 200] on div "Show Sample Output Data" at bounding box center [604, 200] width 74 height 7
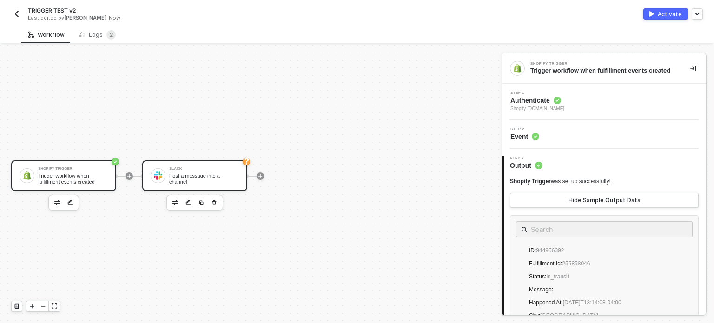
click at [216, 167] on div "Slack Post a message into a channel" at bounding box center [204, 176] width 70 height 18
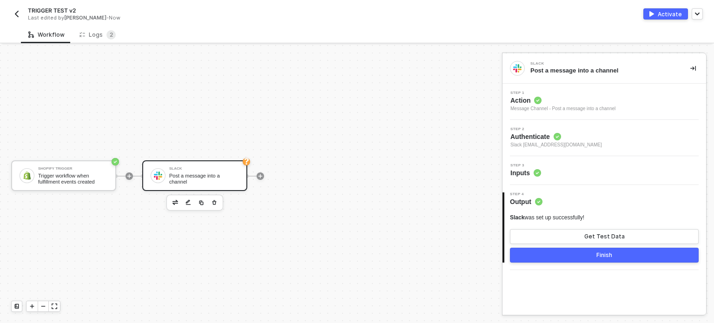
click at [534, 171] on icon at bounding box center [537, 172] width 7 height 7
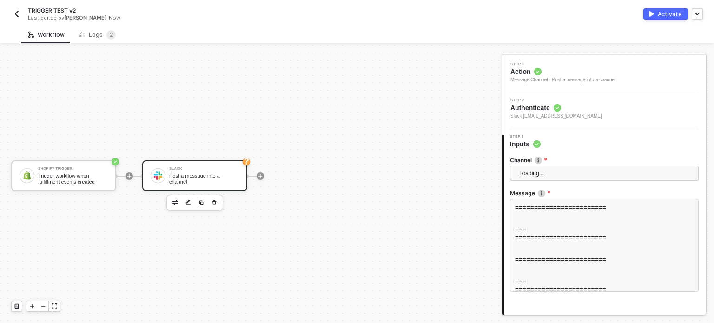
scroll to position [86, 0]
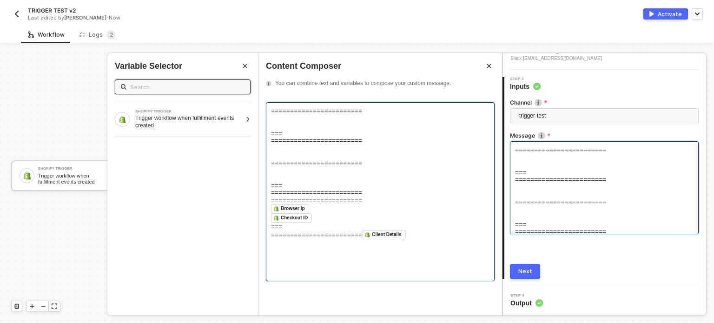
click at [324, 139] on div "======================== === ======================== ======================== …" at bounding box center [380, 151] width 219 height 89
click at [360, 167] on div "======================== === ======================== ======================== …" at bounding box center [380, 151] width 219 height 89
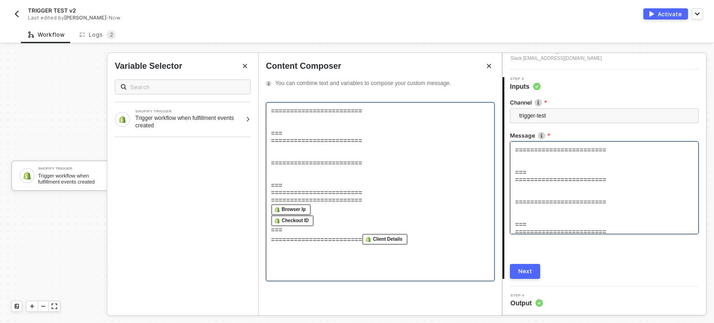
scroll to position [53, 0]
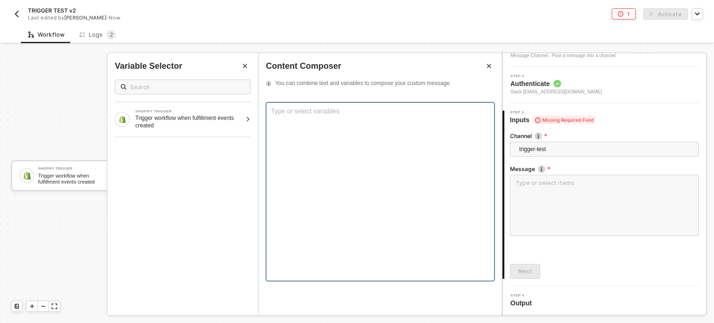
click at [220, 93] on span at bounding box center [183, 87] width 136 height 15
click at [213, 111] on div "SHOPIFY TRIGGER" at bounding box center [188, 112] width 106 height 4
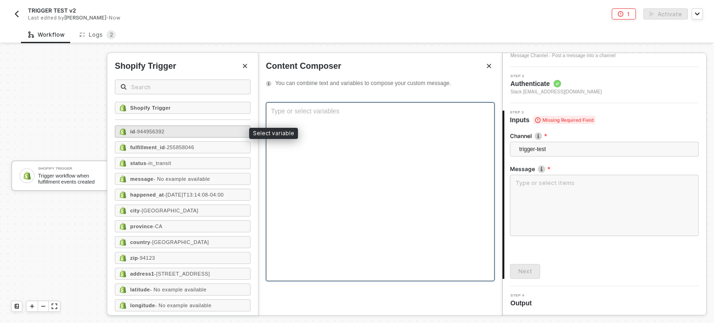
click at [145, 129] on span "- 944956392" at bounding box center [149, 132] width 29 height 6
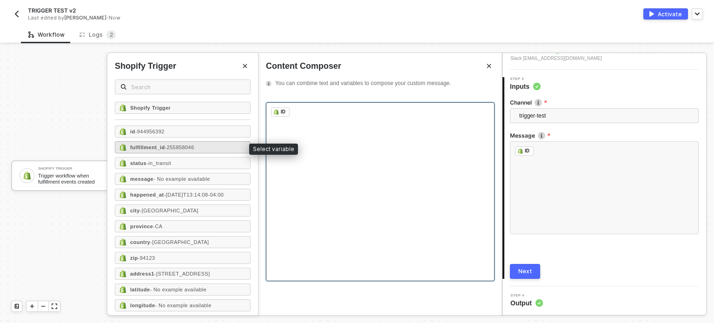
click at [149, 146] on strong "fulfillment_id" at bounding box center [147, 148] width 35 height 6
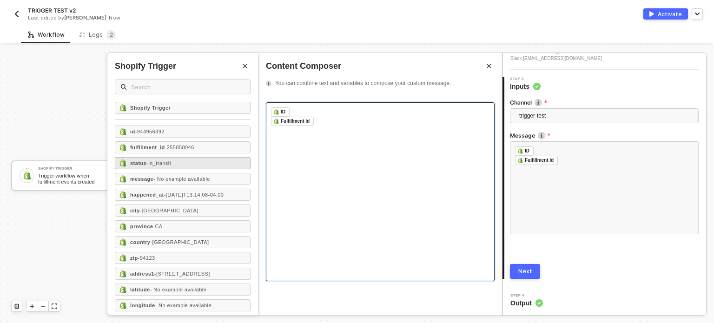
click at [147, 164] on span "- in_transit" at bounding box center [158, 163] width 25 height 6
click at [147, 184] on div "id - 944956392 fulfillment_id - 255858046 status - in_transit message - No exam…" at bounding box center [183, 268] width 136 height 285
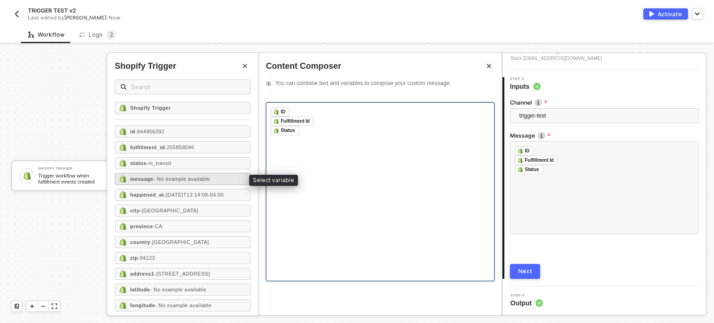
click at [151, 173] on div "message - No example available" at bounding box center [183, 179] width 136 height 12
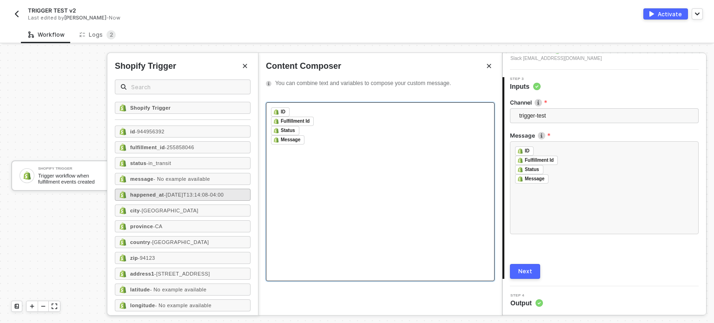
click at [151, 192] on strong "happened_at" at bounding box center [147, 195] width 34 height 6
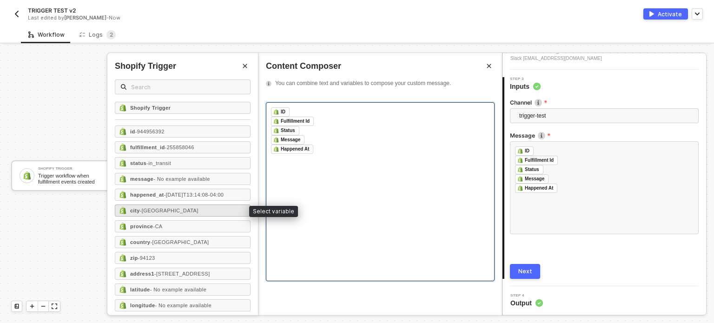
click at [147, 212] on span "- San Francisco" at bounding box center [169, 211] width 59 height 6
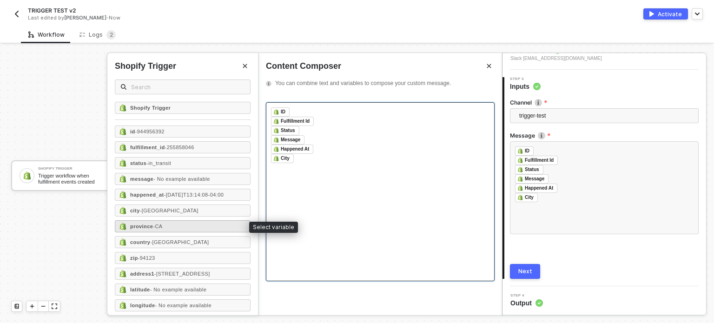
click at [147, 224] on strong "province" at bounding box center [141, 227] width 23 height 6
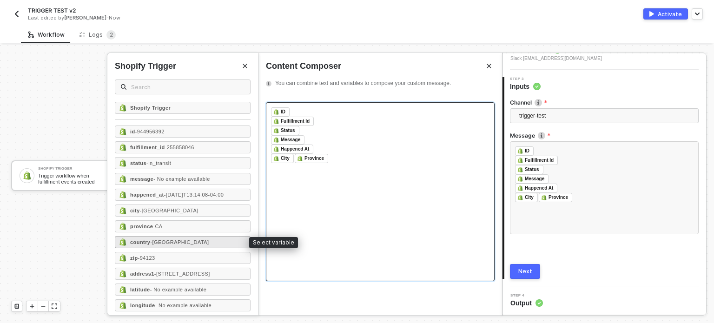
click at [148, 243] on strong "country" at bounding box center [140, 242] width 20 height 6
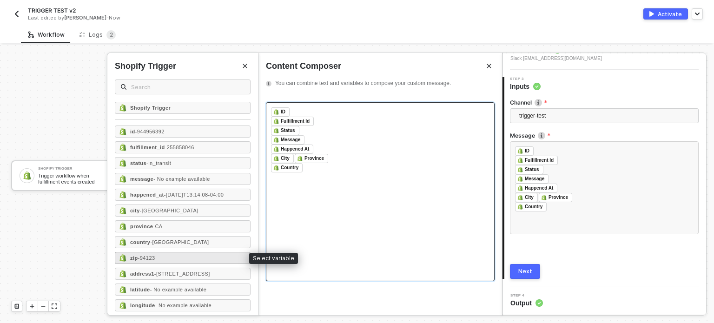
click at [159, 262] on div "zip - 94123" at bounding box center [183, 258] width 136 height 12
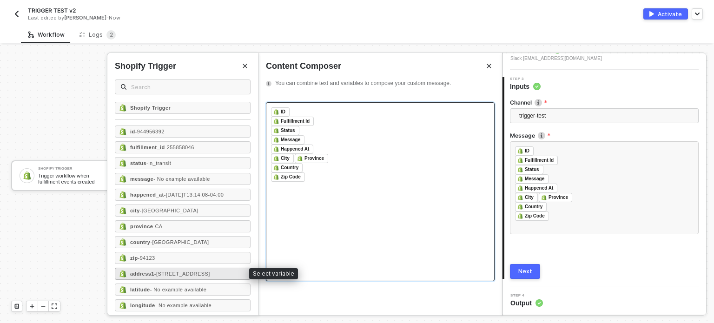
click at [168, 276] on div "address1 - 100 Nowhere St" at bounding box center [183, 274] width 136 height 12
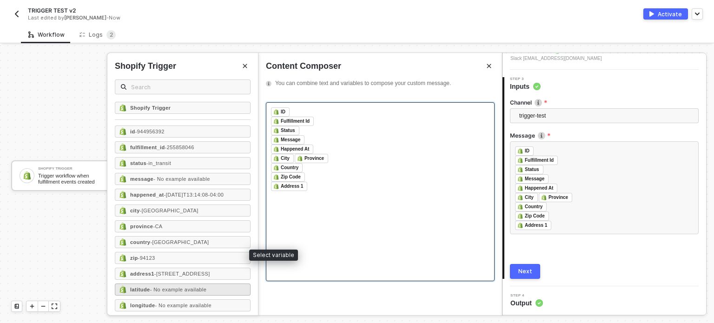
scroll to position [102, 0]
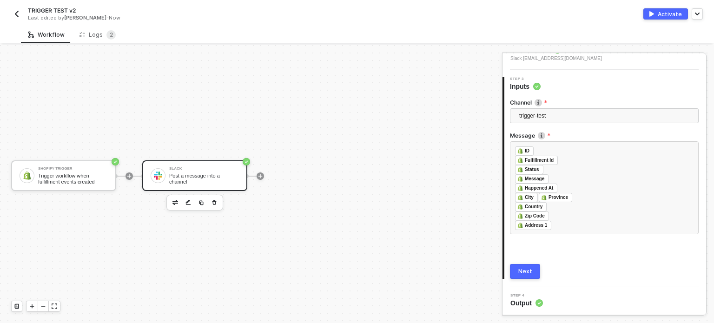
click at [528, 274] on div "Next" at bounding box center [525, 271] width 14 height 7
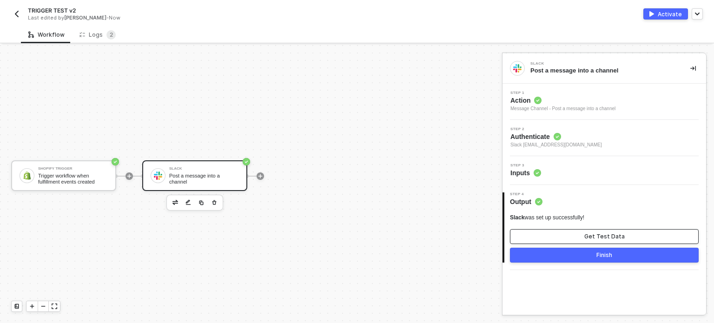
click at [549, 241] on button "Get Test Data" at bounding box center [604, 236] width 189 height 15
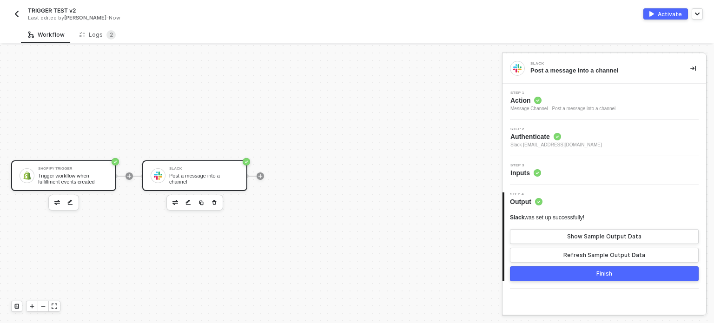
drag, startPoint x: 77, startPoint y: 173, endPoint x: 87, endPoint y: 173, distance: 10.7
click at [76, 173] on div "Trigger workflow when fulfillment events created" at bounding box center [73, 179] width 70 height 12
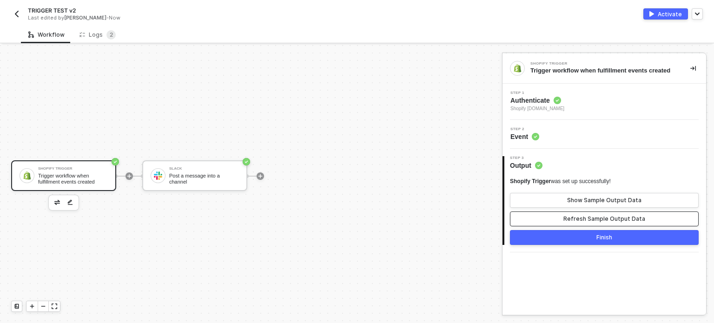
click at [579, 225] on button "Refresh Sample Output Data" at bounding box center [604, 219] width 189 height 15
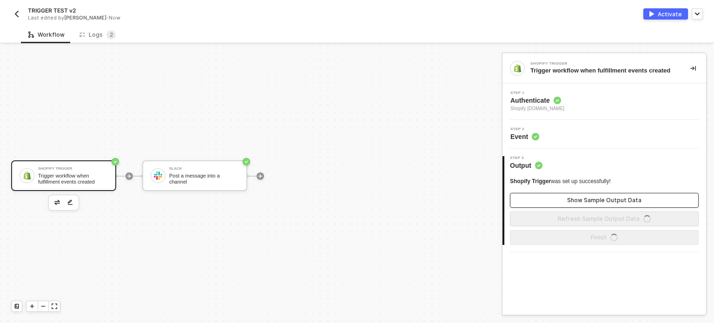
click at [584, 203] on div "Show Sample Output Data" at bounding box center [604, 200] width 74 height 7
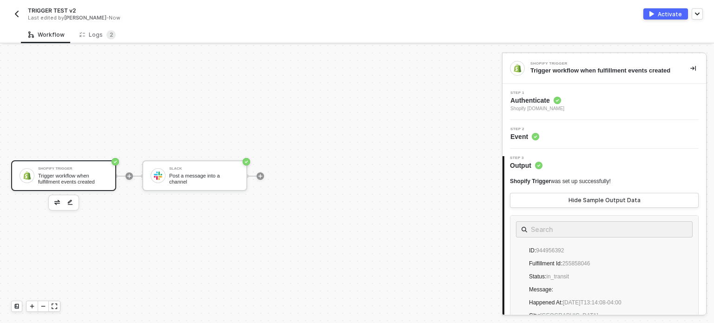
click at [520, 139] on span "Event" at bounding box center [525, 136] width 29 height 9
click at [546, 108] on span "Shopify [DOMAIN_NAME]" at bounding box center [538, 108] width 54 height 7
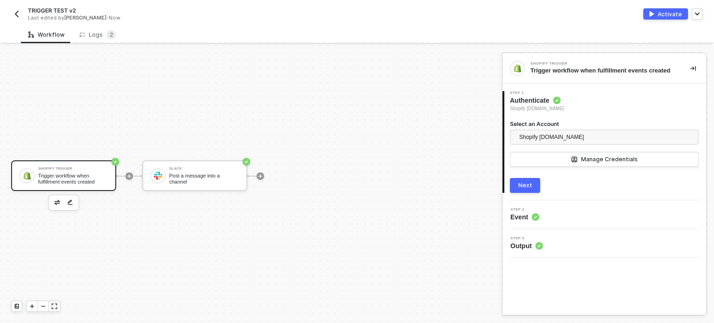
click at [524, 186] on div "Next" at bounding box center [525, 185] width 14 height 7
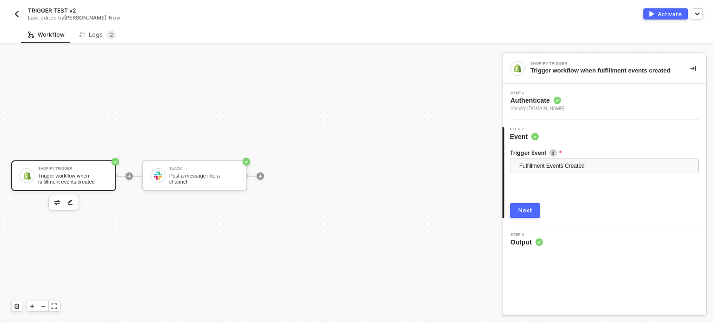
click at [525, 209] on div "Next" at bounding box center [525, 210] width 14 height 7
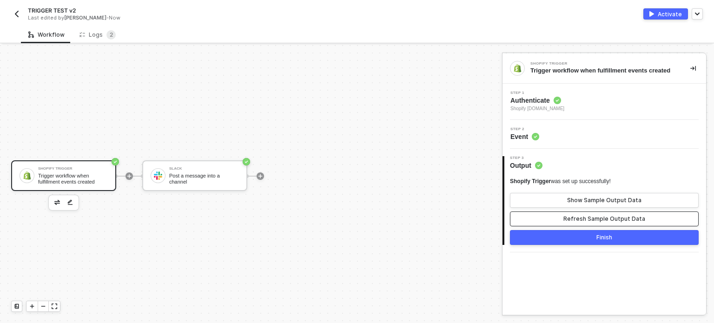
click at [598, 219] on div "Refresh Sample Output Data" at bounding box center [605, 218] width 82 height 7
click at [603, 199] on div "Show Sample Output Data" at bounding box center [604, 200] width 74 height 7
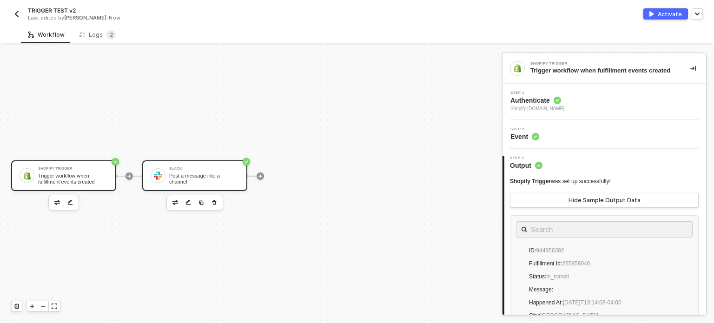
click at [208, 177] on div "Post a message into a channel" at bounding box center [204, 179] width 70 height 12
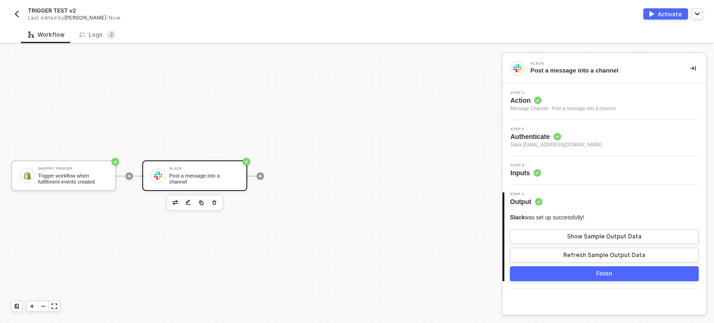
click at [673, 16] on div "Activate" at bounding box center [670, 14] width 24 height 8
click at [534, 172] on icon at bounding box center [537, 172] width 7 height 7
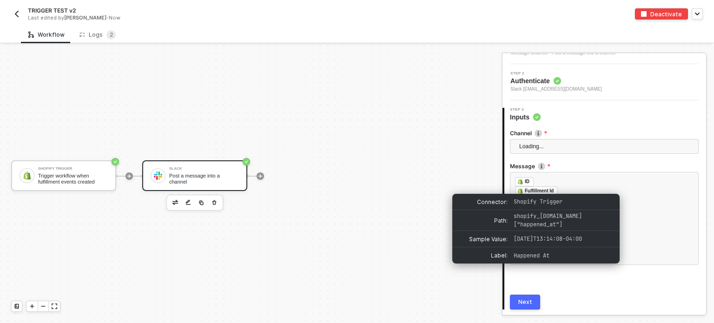
scroll to position [86, 0]
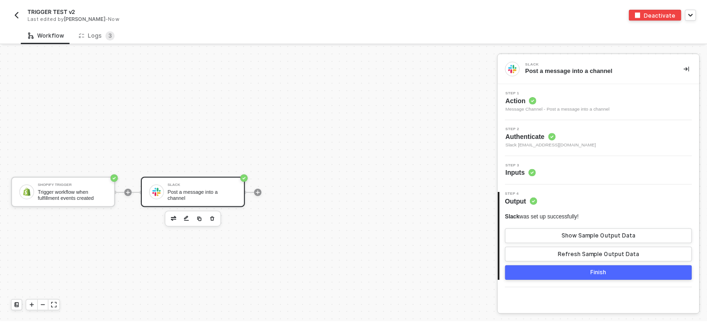
scroll to position [17, 0]
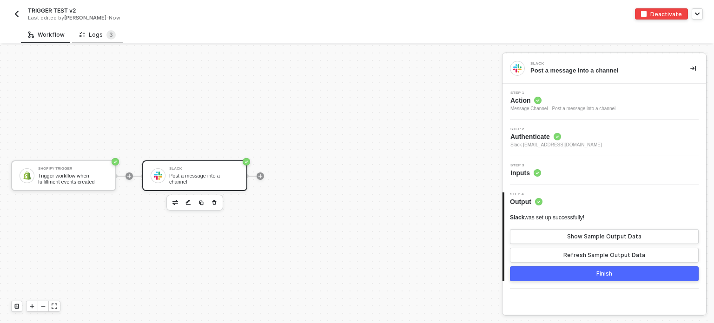
click at [102, 36] on div "Logs 3" at bounding box center [98, 34] width 36 height 9
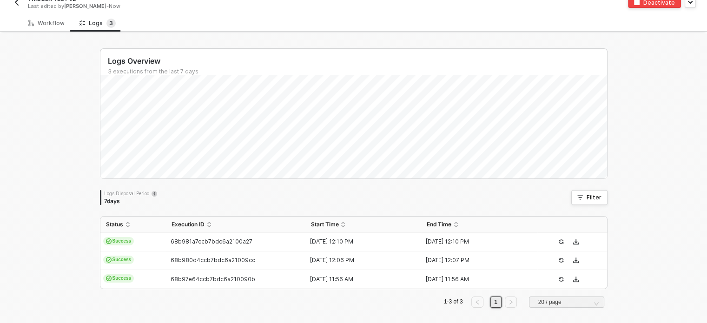
scroll to position [18, 0]
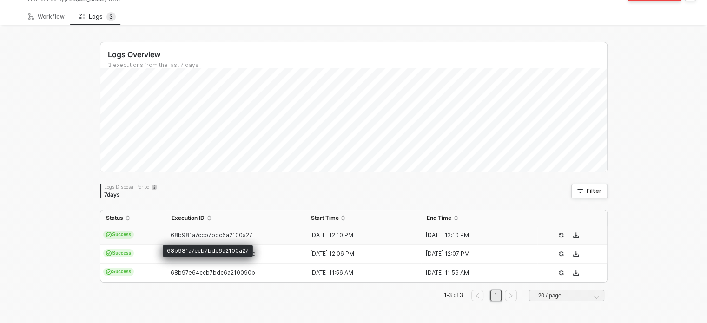
click at [194, 234] on span "68b981a7ccb7bdc6a2100a27" at bounding box center [212, 235] width 82 height 7
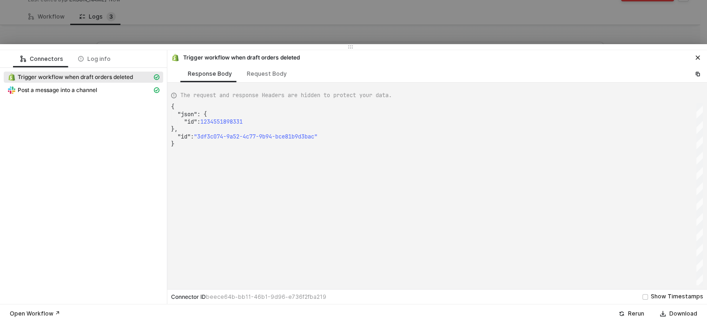
click at [47, 16] on div at bounding box center [353, 161] width 707 height 323
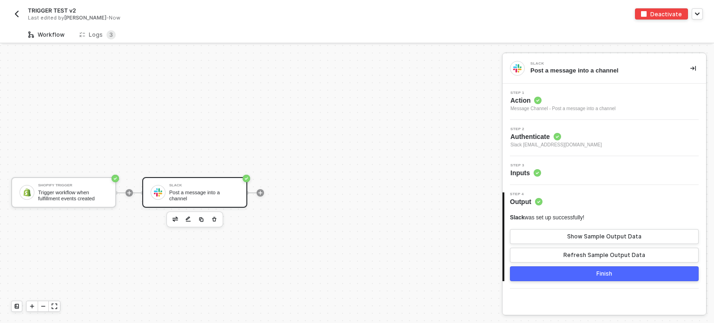
scroll to position [17, 0]
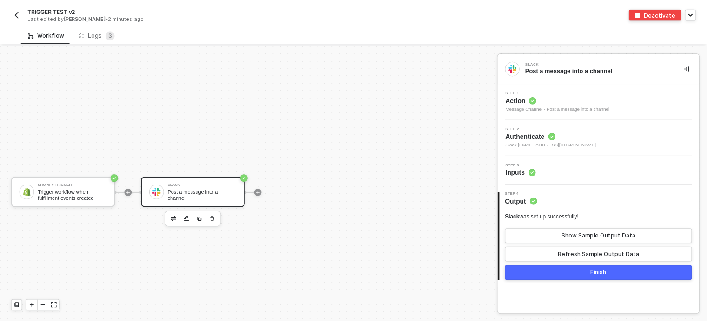
scroll to position [17, 0]
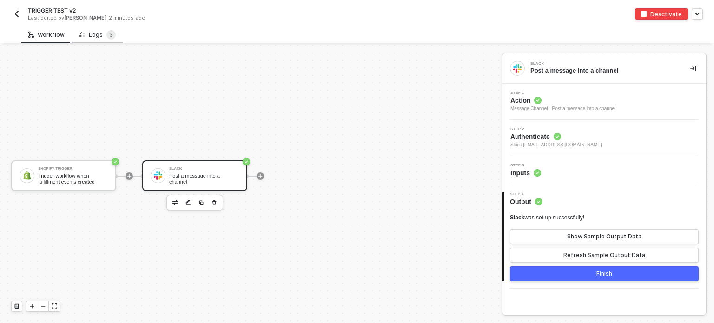
click at [98, 34] on div "Logs 3" at bounding box center [98, 34] width 36 height 9
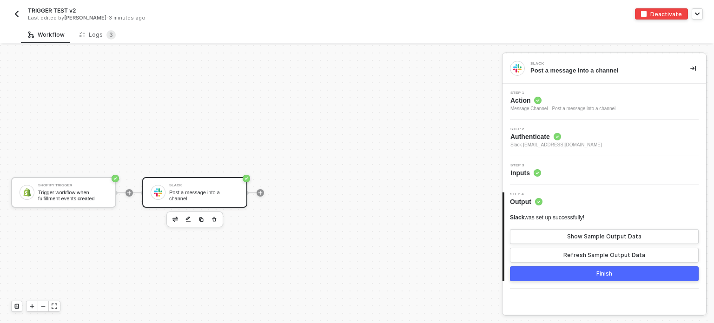
scroll to position [17, 0]
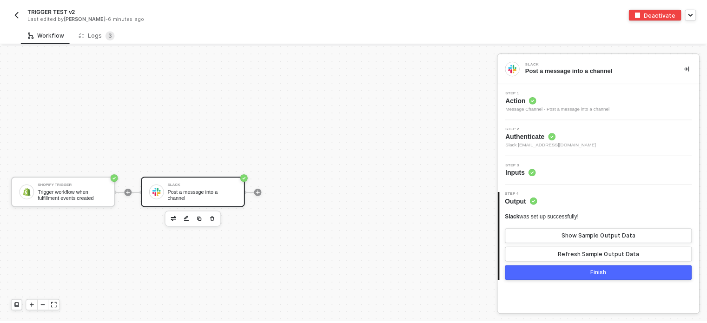
scroll to position [17, 0]
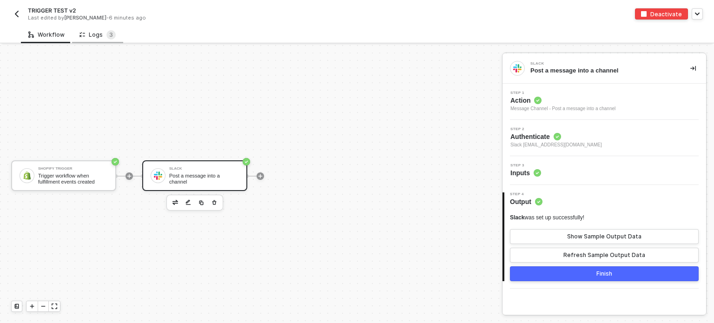
click at [115, 34] on div "Logs 3" at bounding box center [97, 34] width 51 height 17
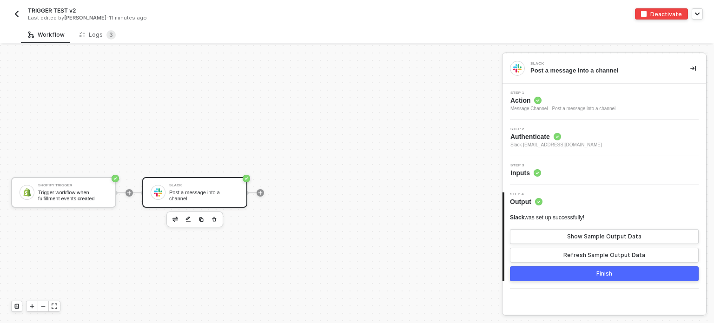
scroll to position [17, 0]
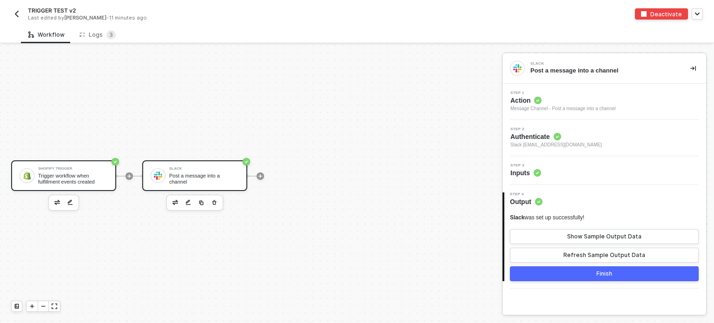
click at [93, 179] on div "Trigger workflow when fulfillment events created" at bounding box center [73, 179] width 70 height 12
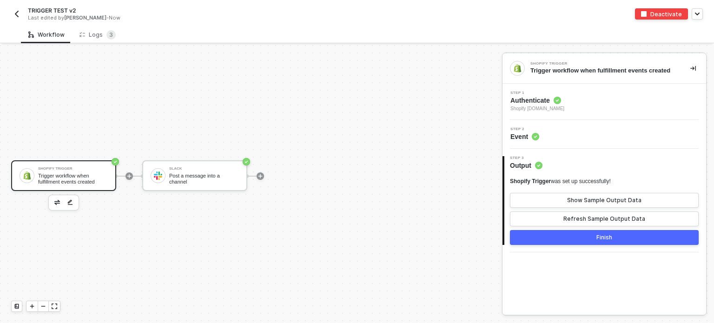
click at [564, 107] on span "Shopify [DOMAIN_NAME]" at bounding box center [538, 108] width 54 height 7
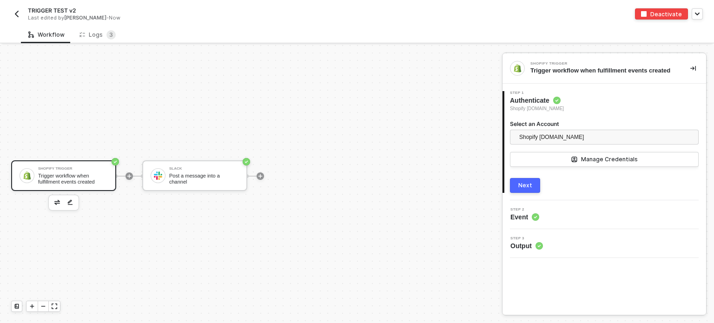
click at [522, 216] on span "Event" at bounding box center [525, 216] width 29 height 9
click at [525, 185] on div "Next" at bounding box center [525, 185] width 14 height 7
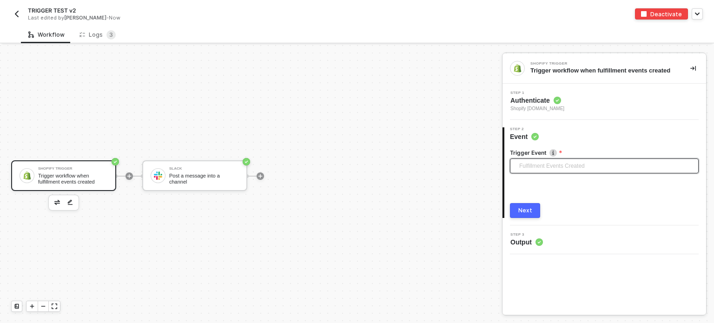
click at [558, 166] on span "Fulfillment Events Created" at bounding box center [606, 166] width 174 height 14
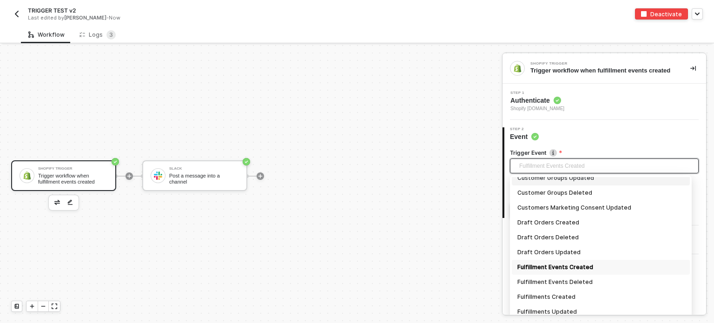
scroll to position [294, 0]
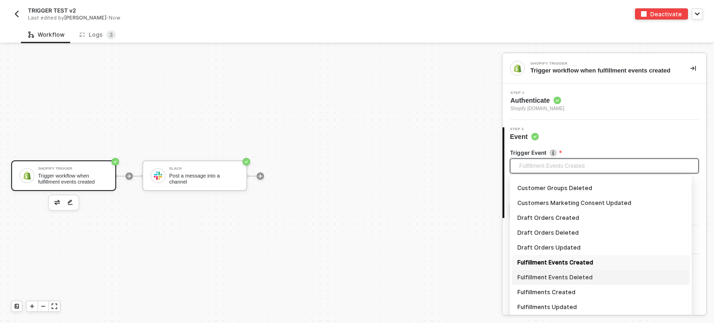
click at [570, 279] on div "Fulfillment Events Deleted" at bounding box center [600, 277] width 167 height 10
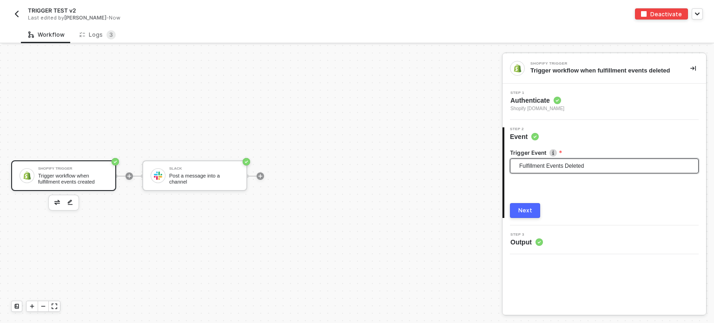
click at [527, 212] on div "Next" at bounding box center [525, 210] width 14 height 7
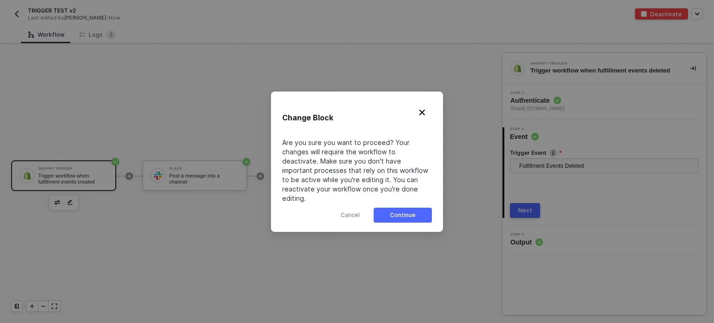
click at [420, 213] on button "Continue" at bounding box center [403, 215] width 58 height 15
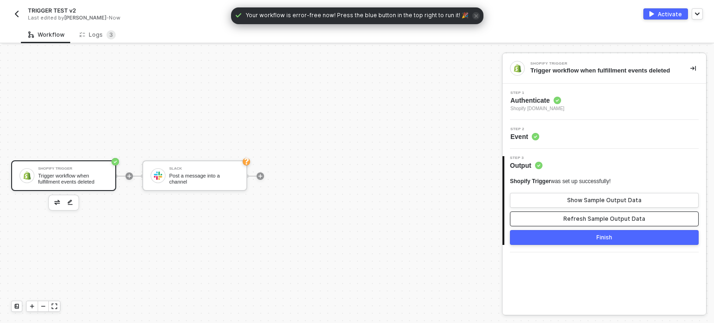
click at [595, 219] on div "Refresh Sample Output Data" at bounding box center [605, 218] width 82 height 7
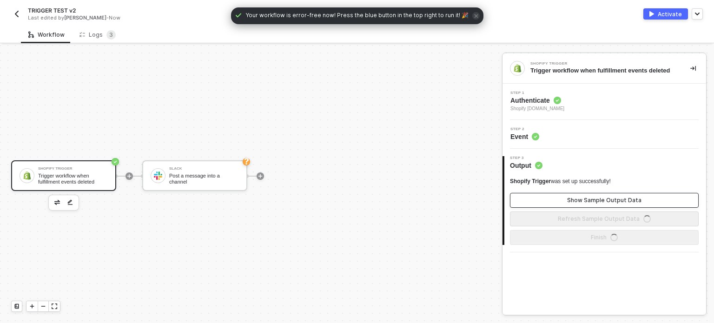
click at [599, 197] on div "Show Sample Output Data" at bounding box center [604, 200] width 74 height 7
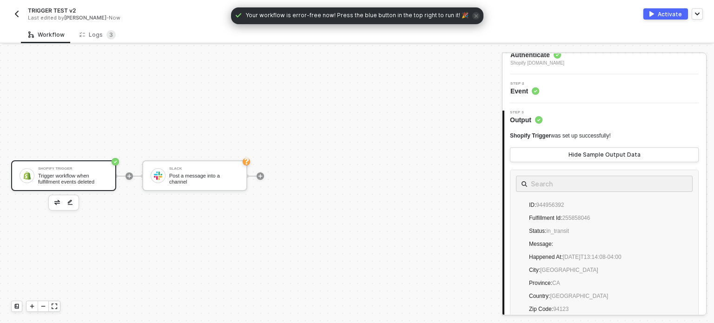
scroll to position [93, 0]
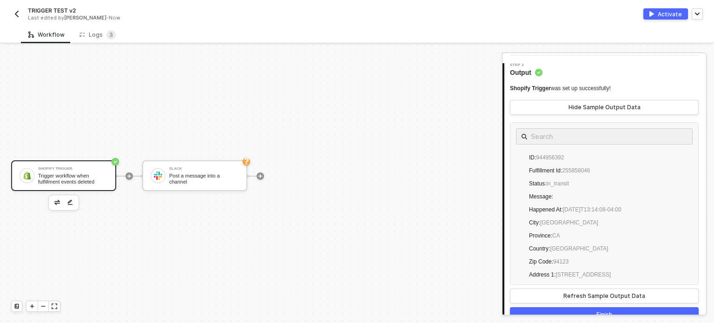
click at [673, 10] on div "Activate" at bounding box center [670, 14] width 24 height 8
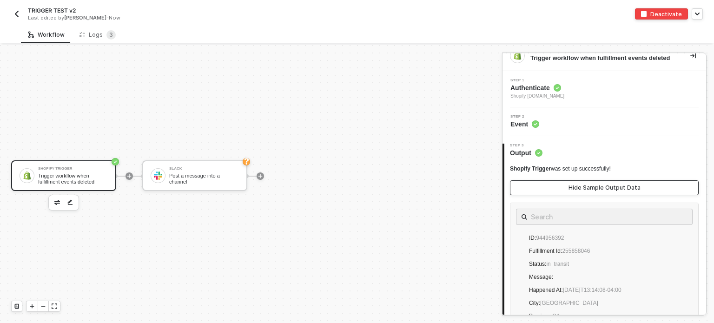
scroll to position [0, 0]
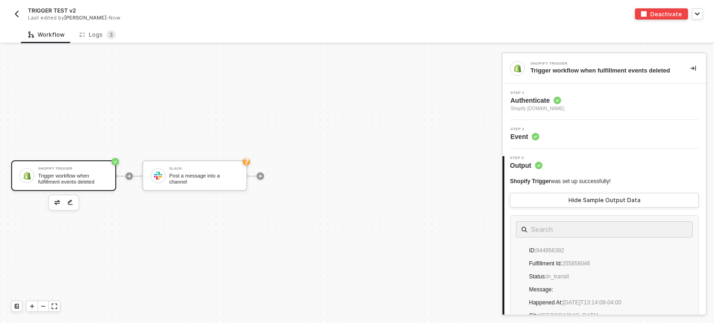
click at [561, 102] on span "Authenticate" at bounding box center [538, 100] width 54 height 9
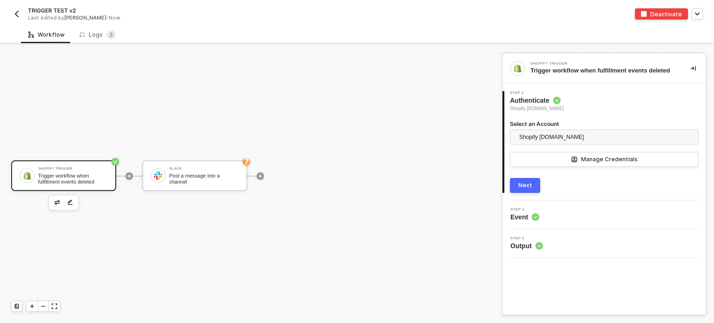
click at [524, 221] on span "Event" at bounding box center [525, 216] width 29 height 9
click at [524, 182] on div "Next" at bounding box center [525, 185] width 14 height 7
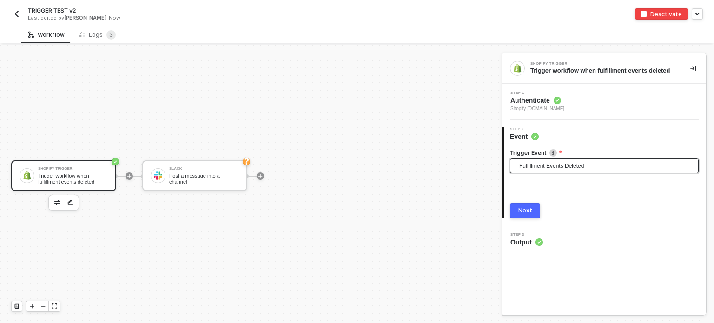
click at [544, 169] on span "Fulfillment Events Deleted" at bounding box center [606, 166] width 174 height 14
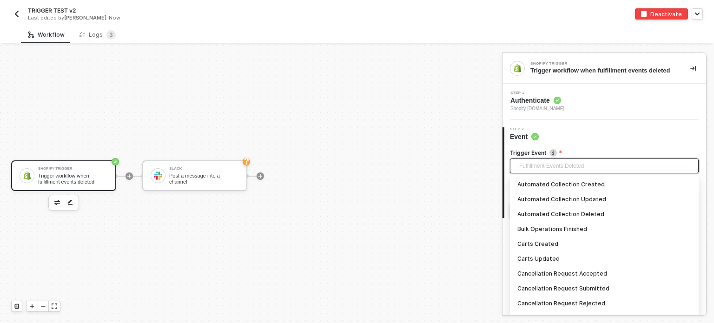
scroll to position [262, 0]
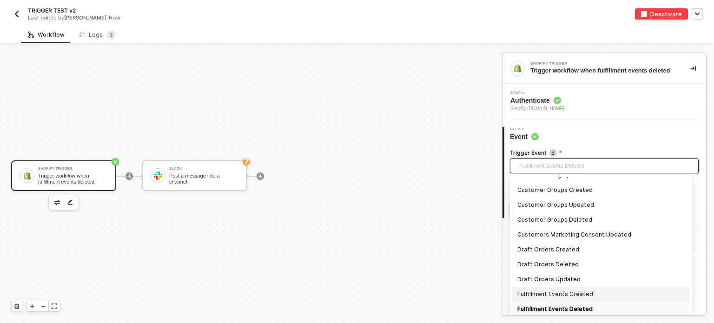
click at [556, 295] on div "Fulfillment Events Created" at bounding box center [600, 294] width 167 height 10
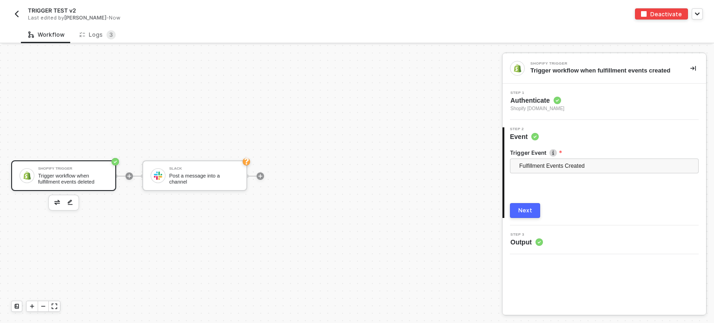
click at [526, 213] on div "Next" at bounding box center [525, 210] width 14 height 7
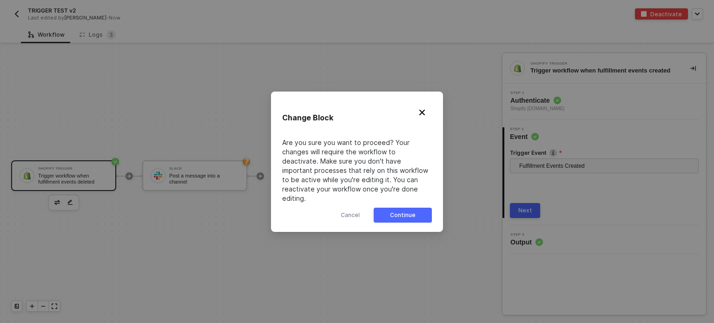
click at [412, 213] on div "Continue" at bounding box center [403, 215] width 26 height 7
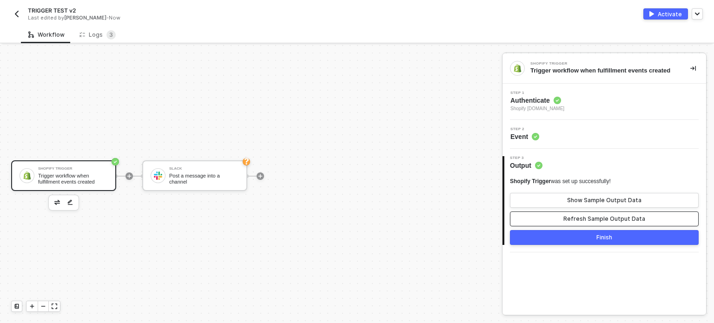
click at [560, 222] on button "Refresh Sample Output Data" at bounding box center [604, 219] width 189 height 15
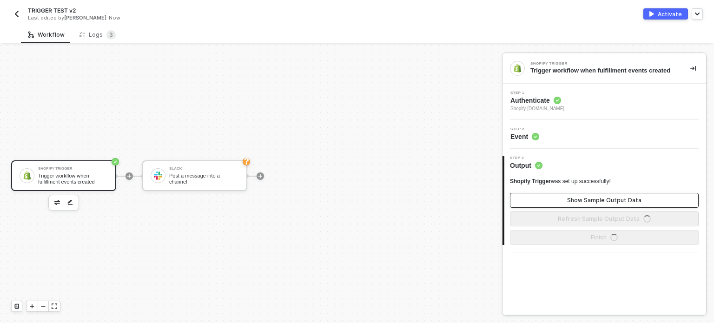
click at [564, 198] on button "Show Sample Output Data" at bounding box center [604, 200] width 189 height 15
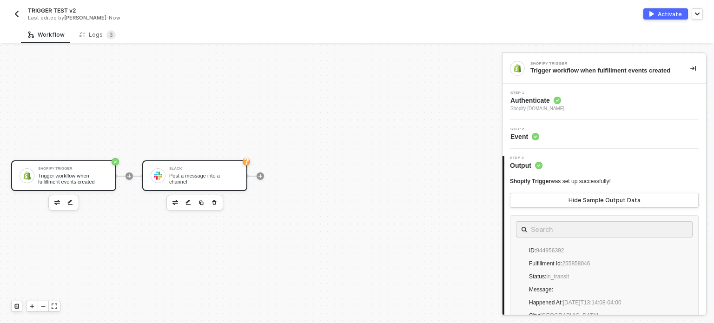
click at [227, 180] on div "Post a message into a channel" at bounding box center [204, 179] width 70 height 12
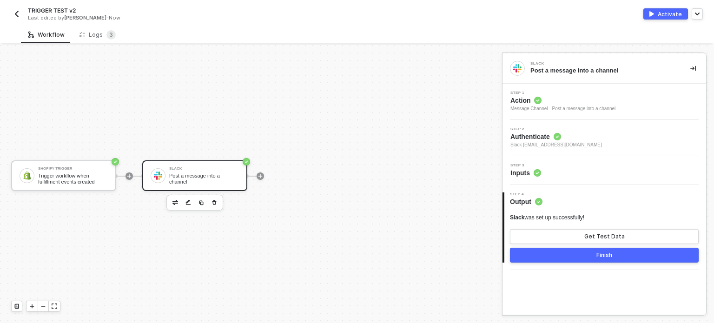
click at [515, 170] on span "Inputs" at bounding box center [526, 172] width 31 height 9
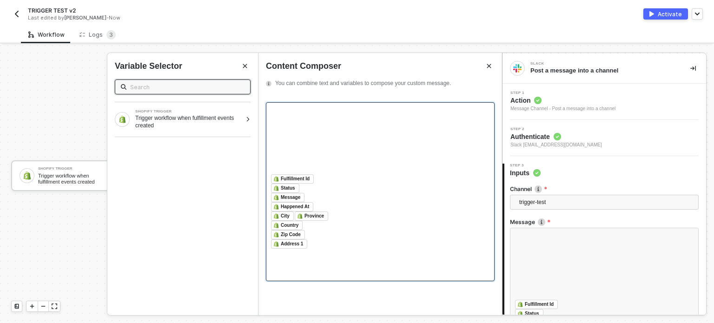
click at [321, 146] on div at bounding box center [380, 140] width 219 height 67
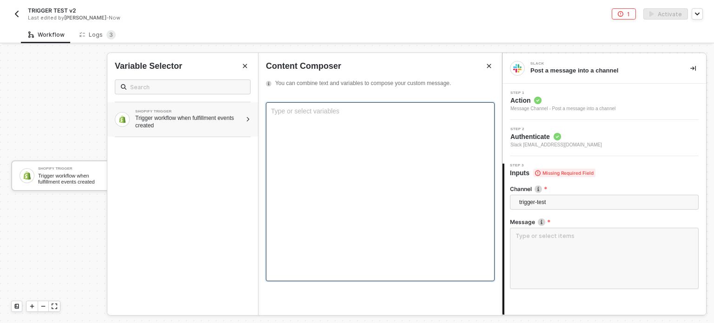
click at [212, 124] on div "Trigger workflow when fulfillment events created" at bounding box center [188, 121] width 106 height 15
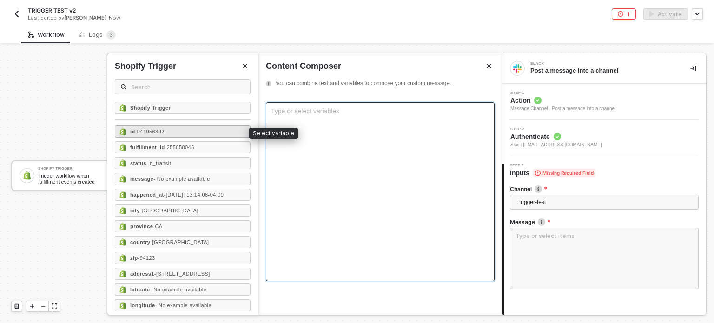
click at [201, 128] on div "id - 944956392" at bounding box center [183, 132] width 136 height 12
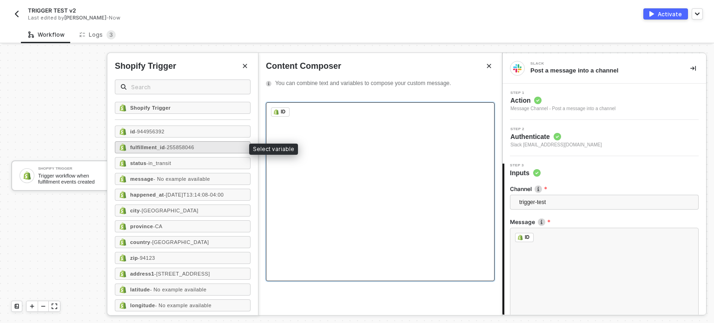
click at [192, 146] on span "- 255858046" at bounding box center [179, 148] width 29 height 6
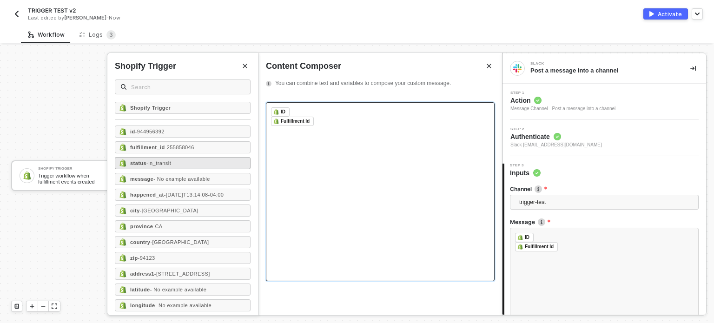
click at [179, 161] on div "status - in_transit" at bounding box center [183, 163] width 136 height 12
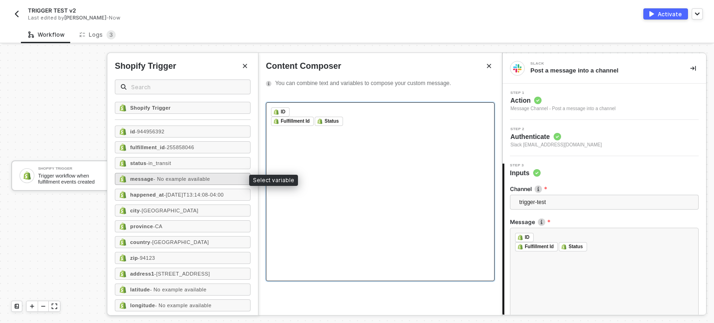
click at [179, 173] on div "message - No example available" at bounding box center [183, 179] width 136 height 12
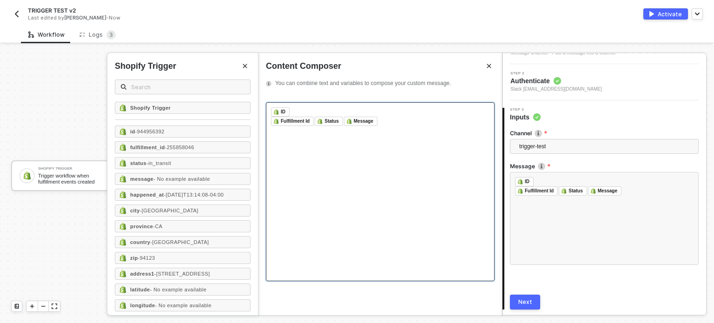
scroll to position [86, 0]
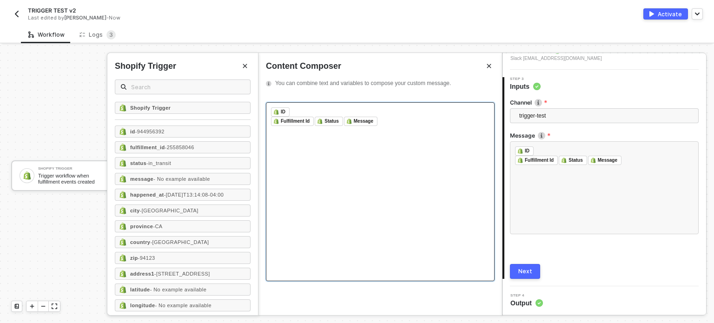
click at [529, 265] on button "Next" at bounding box center [525, 271] width 30 height 15
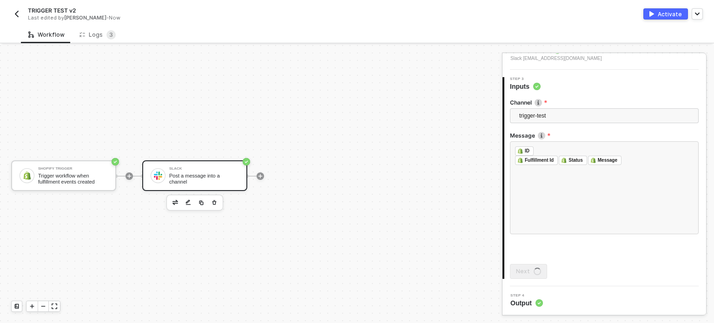
scroll to position [0, 0]
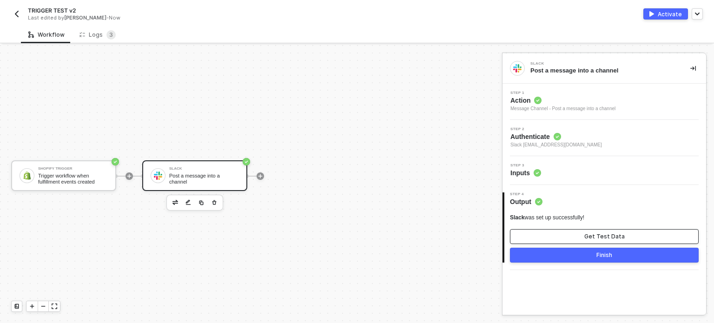
click at [597, 235] on div "Get Test Data" at bounding box center [604, 236] width 40 height 7
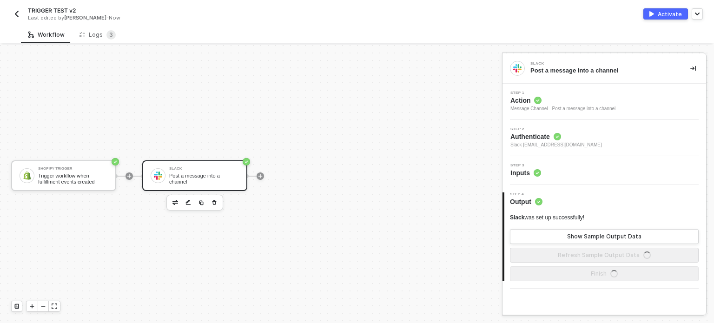
click at [672, 13] on div "Activate" at bounding box center [670, 14] width 24 height 8
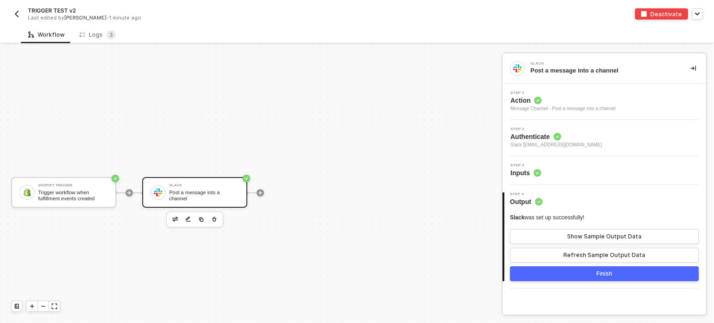
scroll to position [17, 0]
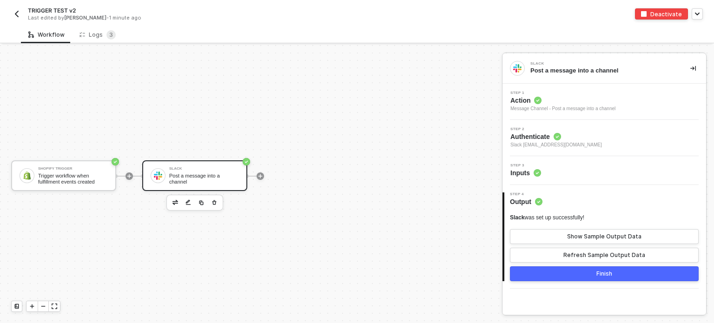
click at [552, 13] on div "Deactivate" at bounding box center [530, 13] width 346 height 11
click at [100, 32] on div "Logs 3" at bounding box center [98, 34] width 36 height 9
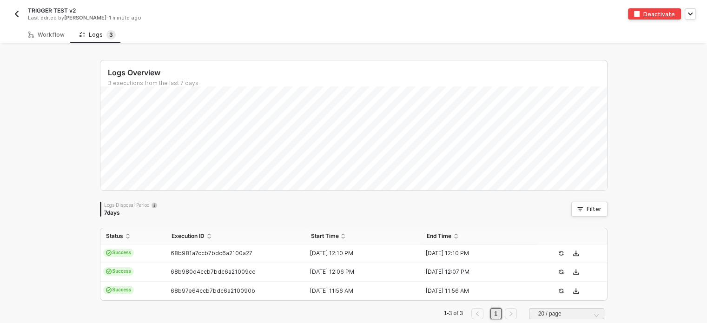
click at [74, 72] on div "Logs Overview 3 executions from the last 7 days Fri 29 Success 0 Failure 0 Logs…" at bounding box center [353, 193] width 707 height 297
click at [48, 38] on div "Workflow" at bounding box center [46, 34] width 36 height 7
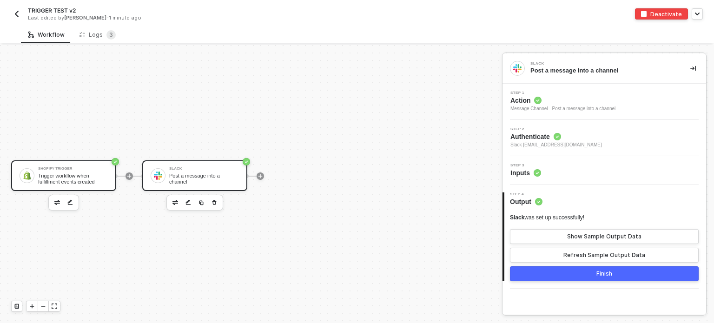
click at [89, 183] on div "Trigger workflow when fulfillment events created" at bounding box center [73, 179] width 70 height 12
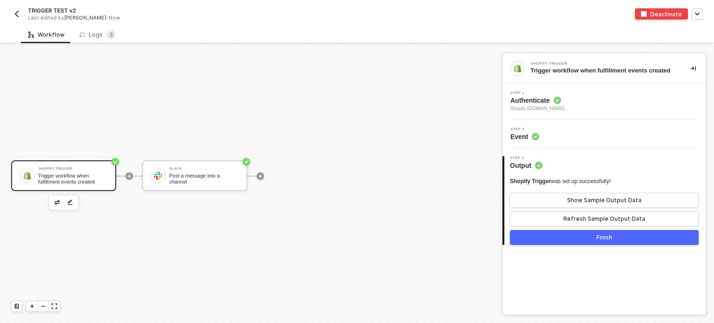
click at [537, 100] on span "Authenticate" at bounding box center [538, 100] width 54 height 9
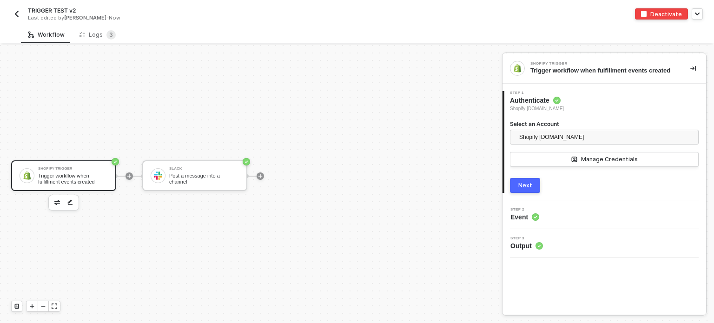
click at [524, 187] on div "Next" at bounding box center [525, 185] width 14 height 7
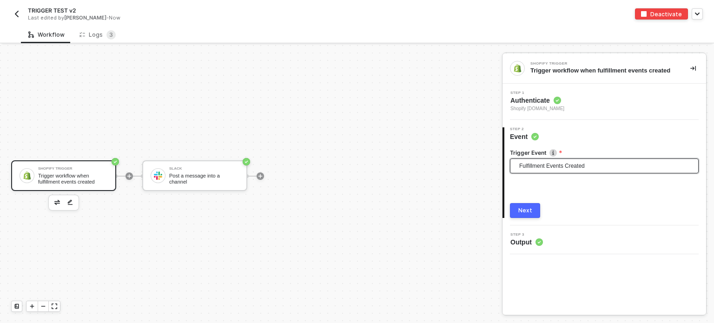
click at [544, 166] on span "Fulfillment Events Created" at bounding box center [606, 166] width 174 height 14
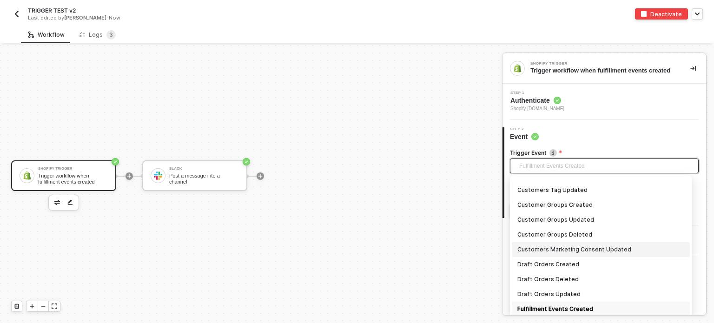
scroll to position [294, 0]
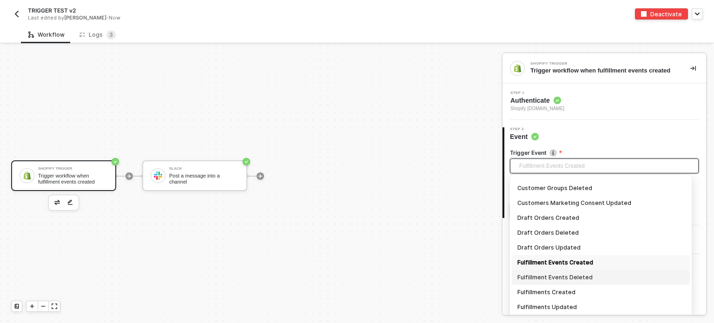
click at [570, 279] on div "Fulfillment Events Deleted" at bounding box center [600, 277] width 167 height 10
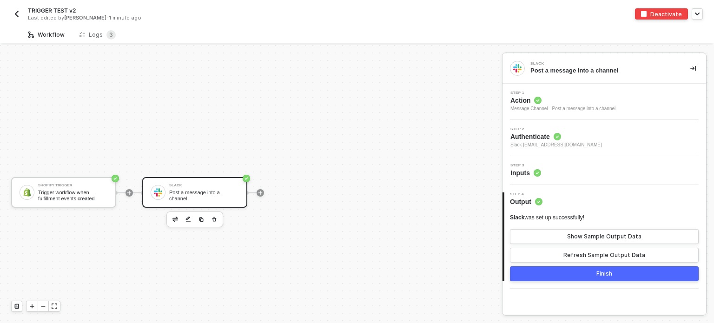
scroll to position [17, 0]
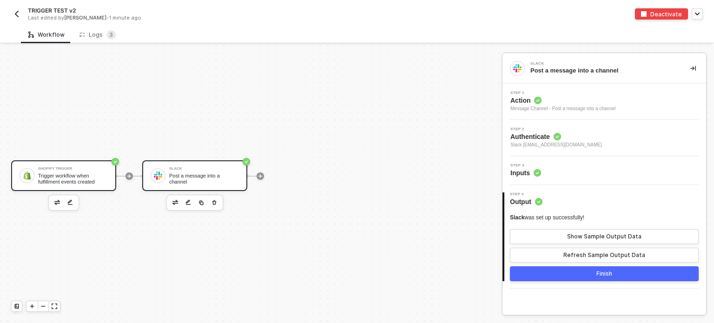
click at [87, 180] on div "Trigger workflow when fulfillment events created" at bounding box center [73, 179] width 70 height 12
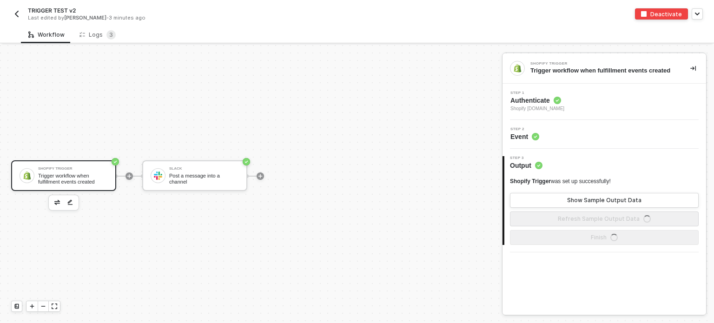
click at [539, 102] on span "Authenticate" at bounding box center [538, 100] width 54 height 9
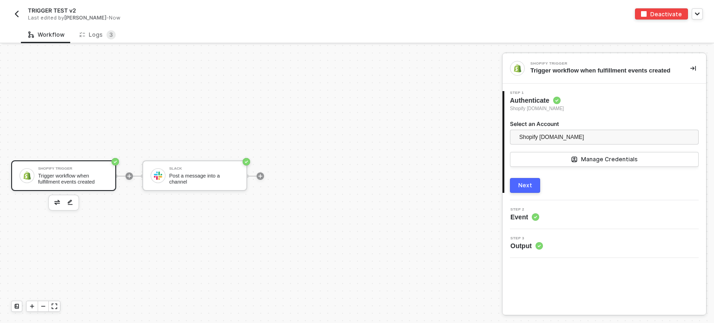
click at [525, 195] on div "1 Step 1 Authenticate Shopify [DOMAIN_NAME] Select an Account Shopify [DOMAIN_N…" at bounding box center [605, 142] width 204 height 117
click at [530, 188] on div "Next" at bounding box center [525, 185] width 14 height 7
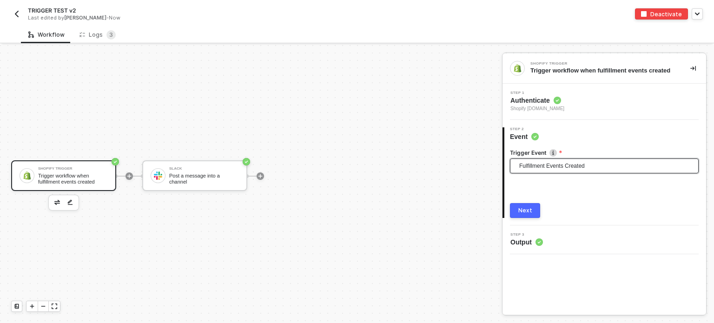
click at [544, 161] on span "Fulfillment Events Created" at bounding box center [606, 166] width 174 height 14
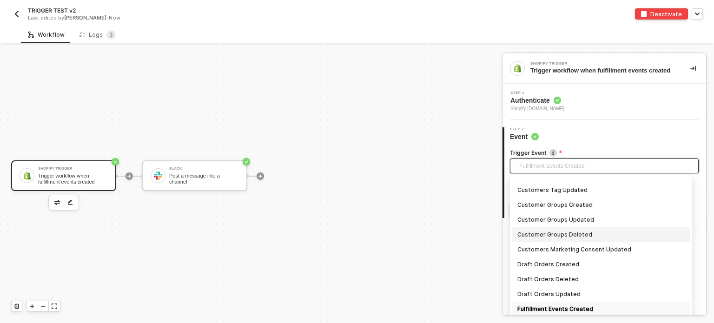
scroll to position [294, 0]
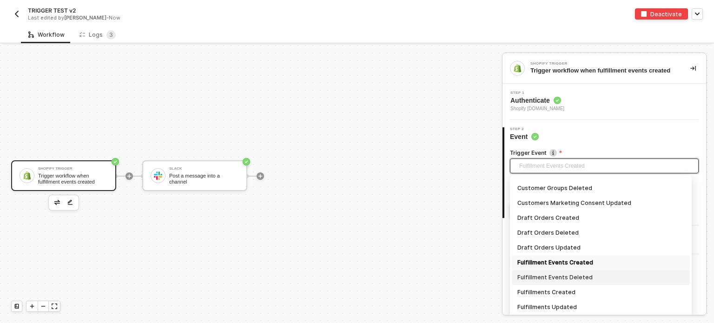
drag, startPoint x: 570, startPoint y: 277, endPoint x: 575, endPoint y: 276, distance: 4.7
click at [571, 277] on div "Fulfillment Events Deleted" at bounding box center [600, 277] width 167 height 10
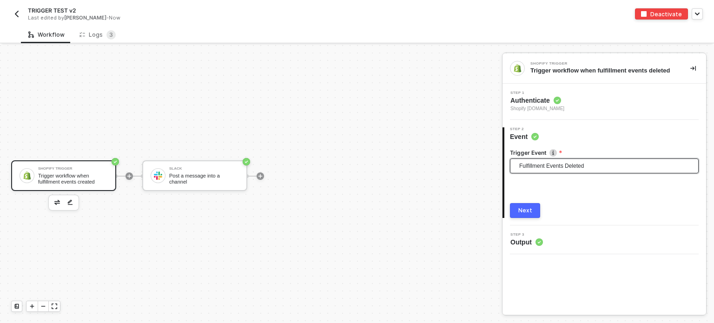
click at [527, 211] on div "Next" at bounding box center [525, 210] width 14 height 7
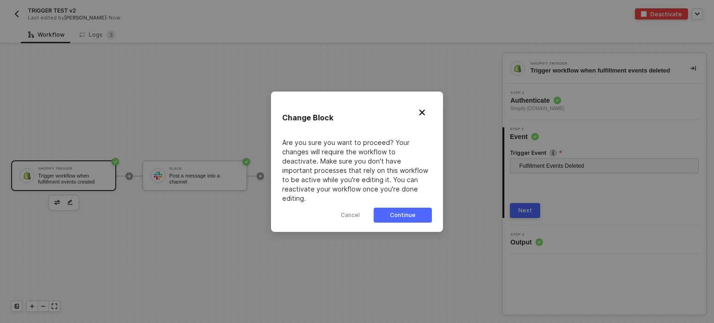
drag, startPoint x: 409, startPoint y: 208, endPoint x: 681, endPoint y: 174, distance: 273.6
click at [418, 208] on button "Continue" at bounding box center [403, 215] width 58 height 15
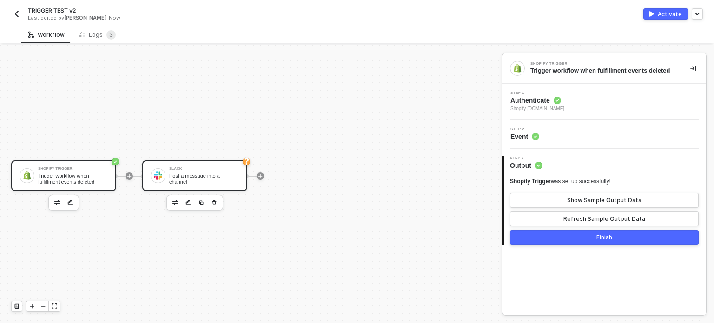
click at [182, 171] on div "Slack" at bounding box center [204, 169] width 70 height 4
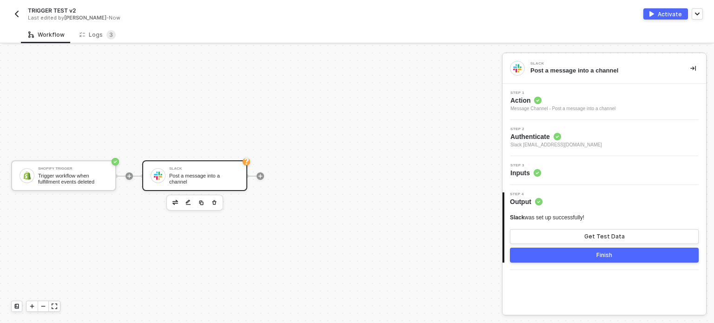
click at [530, 177] on span "Inputs" at bounding box center [526, 172] width 31 height 9
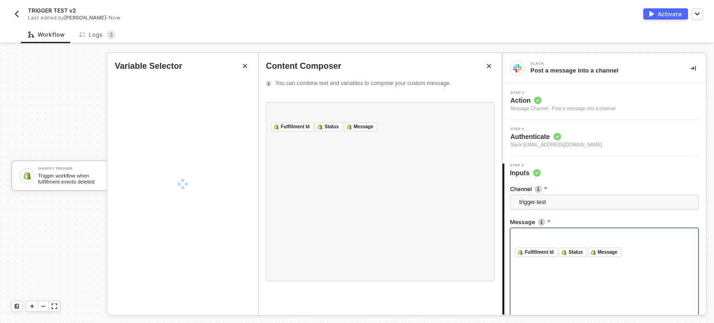
click at [549, 256] on div "﻿ Fulfillment Id ﻿ ﻿ Status ﻿ ﻿ Message ﻿ ﻿" at bounding box center [604, 274] width 189 height 93
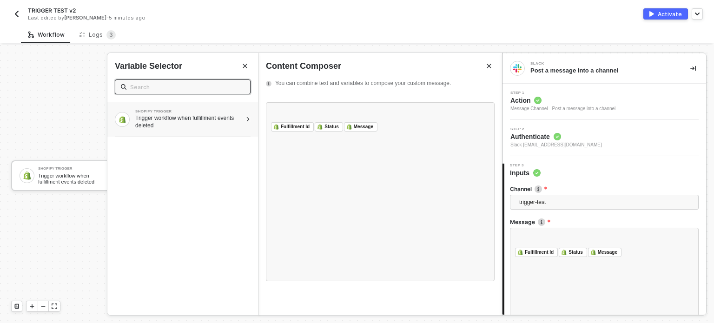
click at [229, 121] on div "Trigger workflow when fulfillment events deleted" at bounding box center [188, 121] width 106 height 15
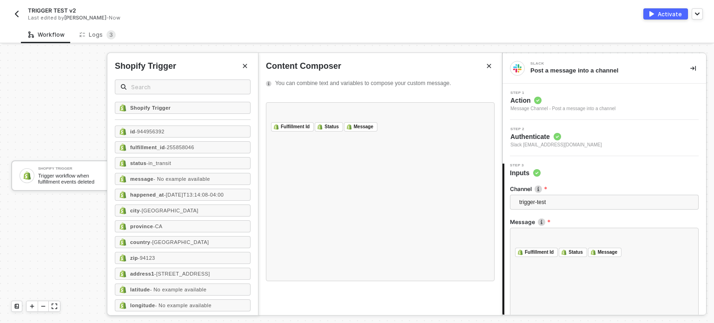
click at [219, 138] on div "id - 944956392 fulfillment_id - 255858046 status - in_transit message - No exam…" at bounding box center [183, 268] width 136 height 285
click at [188, 130] on div "id - 944956392" at bounding box center [183, 132] width 136 height 12
drag, startPoint x: 186, startPoint y: 142, endPoint x: 184, endPoint y: 158, distance: 15.5
click at [186, 143] on div "fulfillment_id - 255858046" at bounding box center [183, 147] width 136 height 12
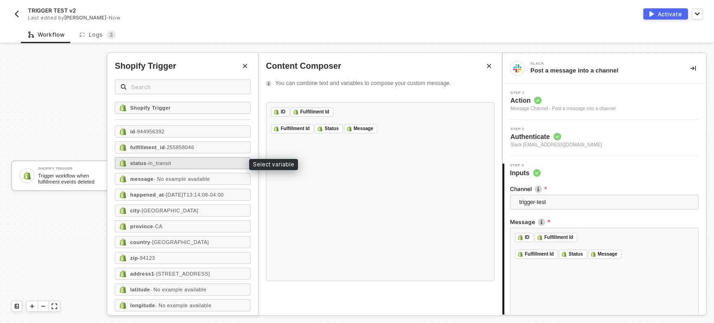
click at [184, 161] on div "status - in_transit" at bounding box center [183, 163] width 136 height 12
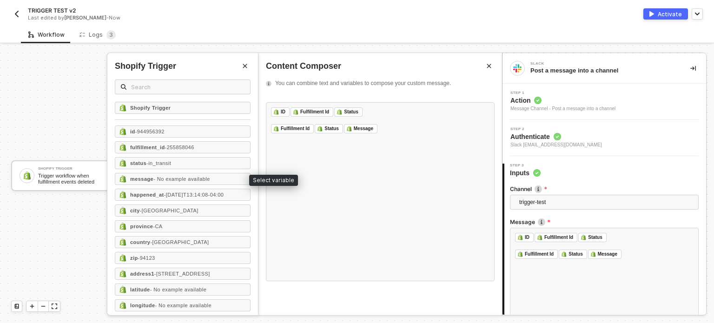
drag, startPoint x: 177, startPoint y: 176, endPoint x: 291, endPoint y: 185, distance: 113.8
click at [179, 176] on span "- No example available" at bounding box center [181, 179] width 57 height 6
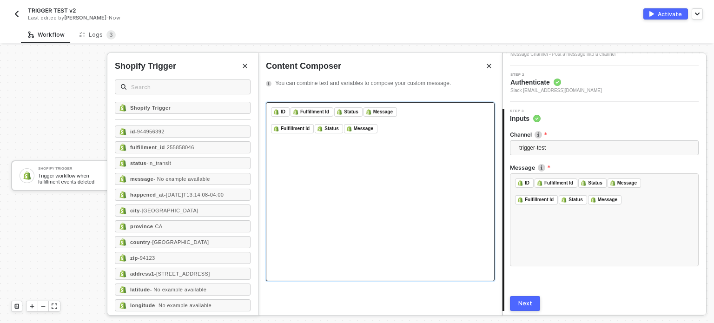
scroll to position [86, 0]
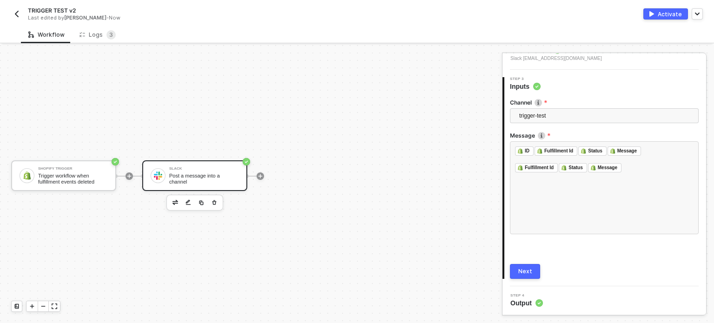
click at [534, 273] on button "Next" at bounding box center [525, 271] width 30 height 15
click at [677, 14] on div "Activate" at bounding box center [670, 14] width 24 height 8
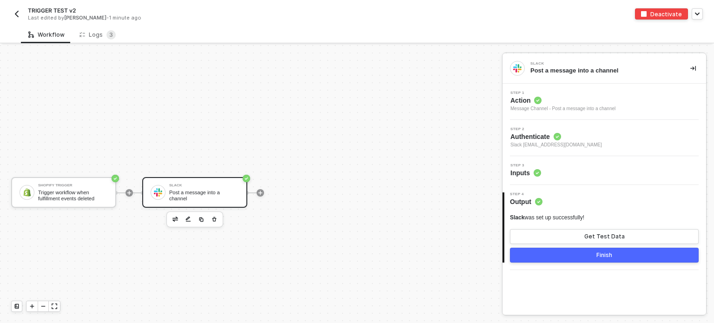
scroll to position [17, 0]
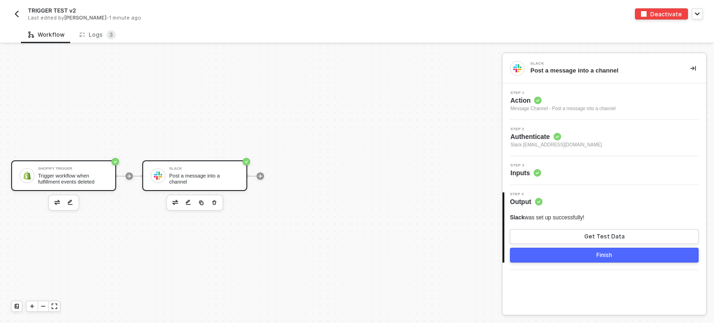
click at [95, 178] on div "Trigger workflow when fulfillment events deleted" at bounding box center [73, 179] width 70 height 12
